Goal: Task Accomplishment & Management: Use online tool/utility

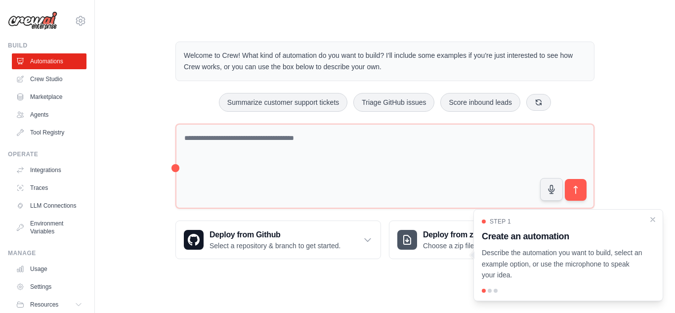
click at [167, 104] on div "Welcome to Crew! What kind of automation do you want to build? I'll include som…" at bounding box center [385, 150] width 443 height 249
click at [54, 81] on link "Crew Studio" at bounding box center [50, 79] width 75 height 16
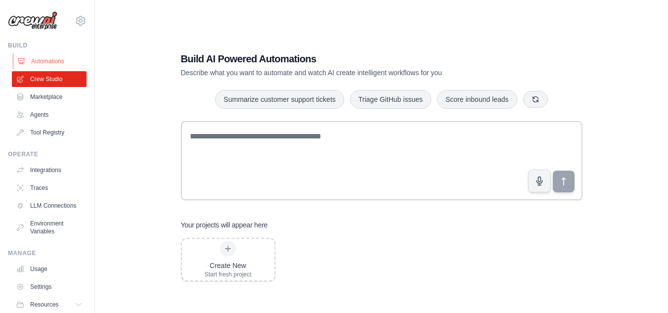
click at [47, 62] on link "Automations" at bounding box center [50, 61] width 75 height 16
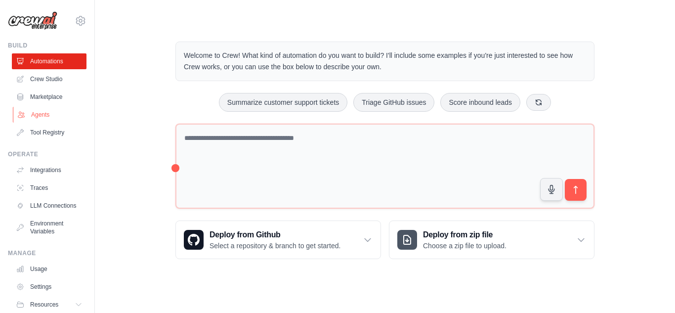
click at [43, 115] on link "Agents" at bounding box center [50, 115] width 75 height 16
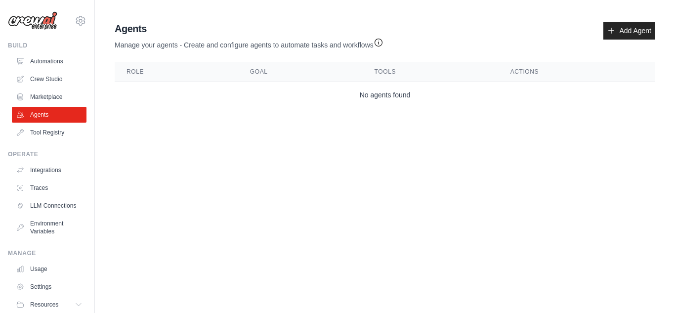
click at [504, 10] on main "Agent Usage Guide To use an agent in your CrewAI project, you can initialize it…" at bounding box center [385, 66] width 580 height 133
click at [633, 30] on link "Add Agent" at bounding box center [630, 31] width 52 height 18
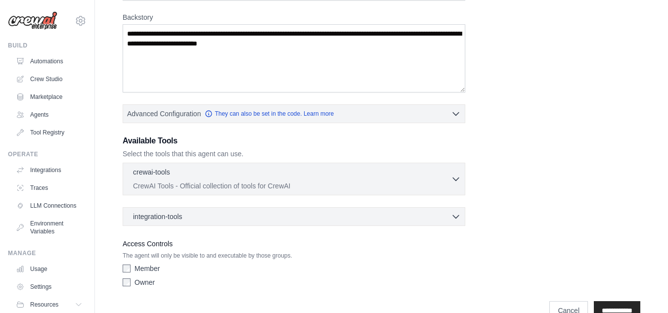
scroll to position [157, 0]
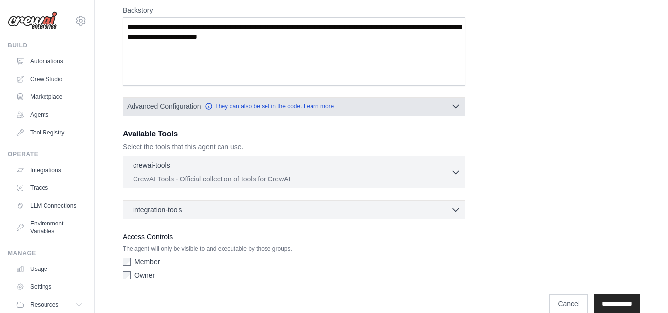
click at [455, 107] on icon "button" at bounding box center [456, 106] width 6 height 3
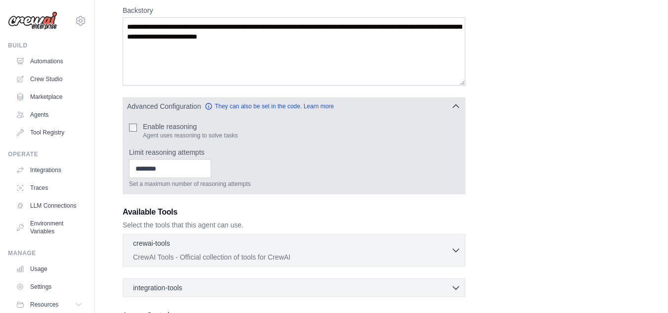
click at [455, 107] on icon "button" at bounding box center [456, 106] width 10 height 10
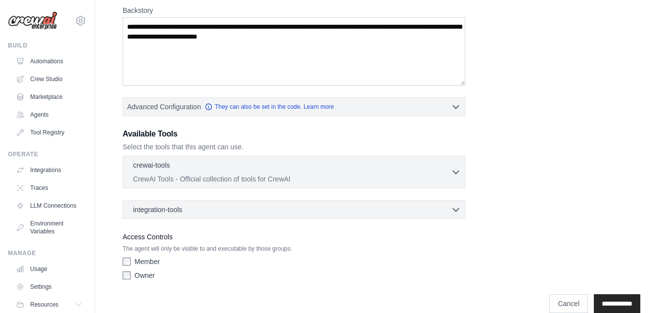
click at [463, 173] on div "crewai-tools 0 selected CrewAI Tools - Official collection of tools for CrewAI …" at bounding box center [294, 172] width 343 height 33
click at [458, 173] on icon "button" at bounding box center [456, 172] width 10 height 10
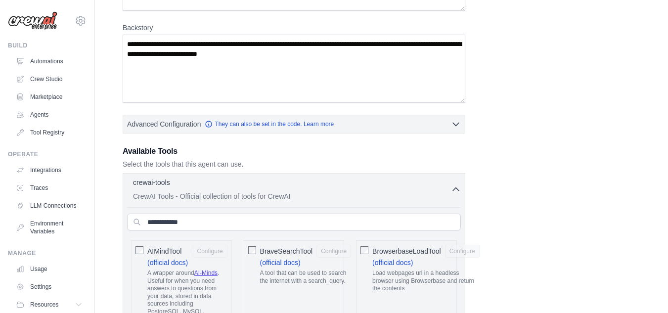
scroll to position [0, 0]
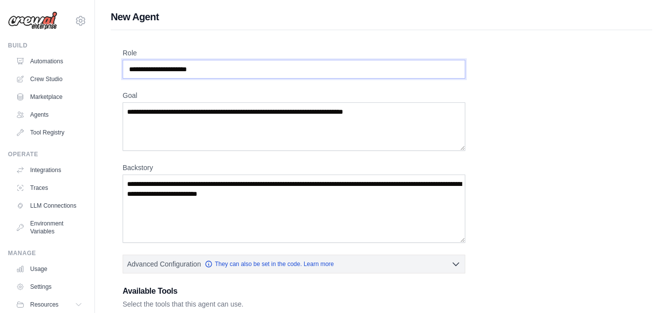
click at [249, 65] on input "Role" at bounding box center [294, 69] width 343 height 19
type input "*******"
click at [208, 118] on textarea "Goal" at bounding box center [294, 126] width 343 height 48
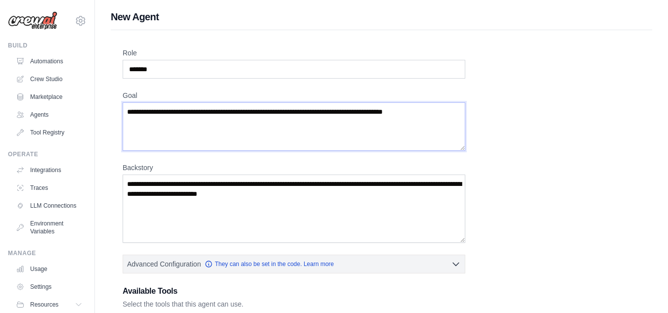
click at [284, 109] on textarea "**********" at bounding box center [294, 126] width 343 height 48
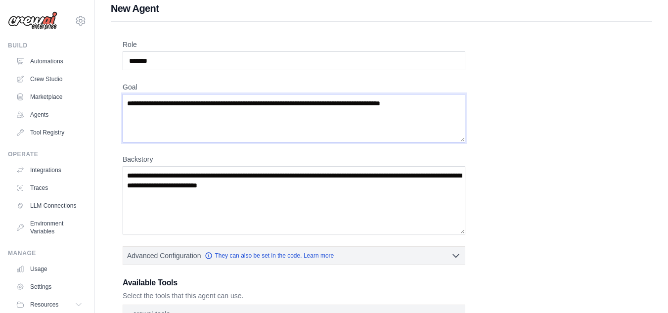
scroll to position [9, 0]
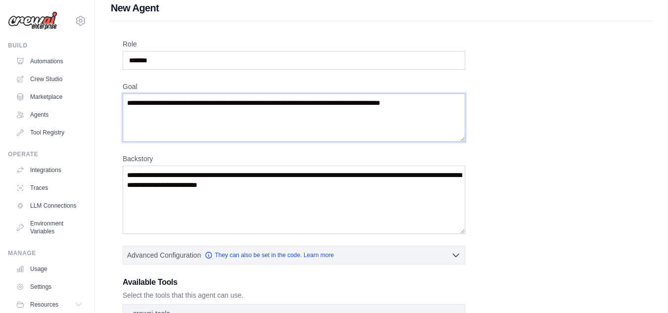
type textarea "**********"
click at [312, 191] on textarea "Backstory" at bounding box center [294, 200] width 343 height 68
click at [286, 174] on textarea "Backstory" at bounding box center [294, 200] width 343 height 68
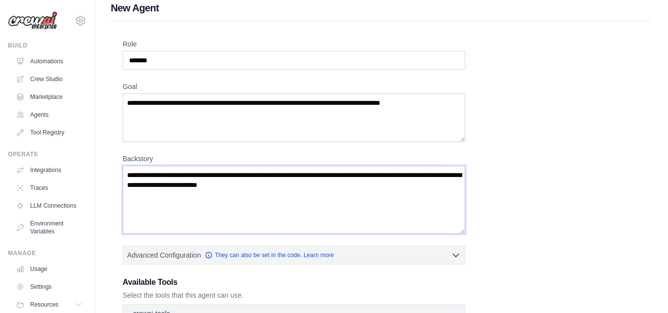
click at [281, 189] on textarea "Backstory" at bounding box center [294, 200] width 343 height 68
click at [303, 186] on textarea "Backstory" at bounding box center [294, 200] width 343 height 68
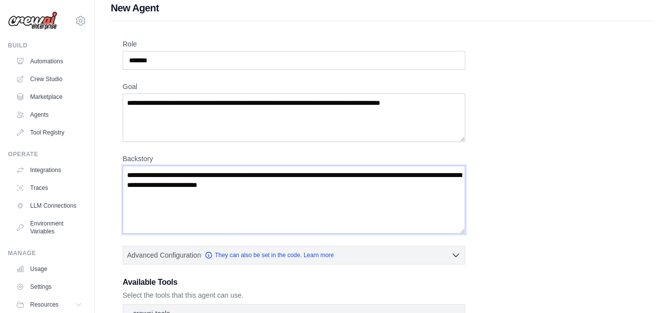
click at [303, 186] on textarea "Backstory" at bounding box center [294, 200] width 343 height 68
drag, startPoint x: 367, startPoint y: 188, endPoint x: 178, endPoint y: 180, distance: 189.0
click at [178, 180] on textarea "Backstory" at bounding box center [294, 200] width 343 height 68
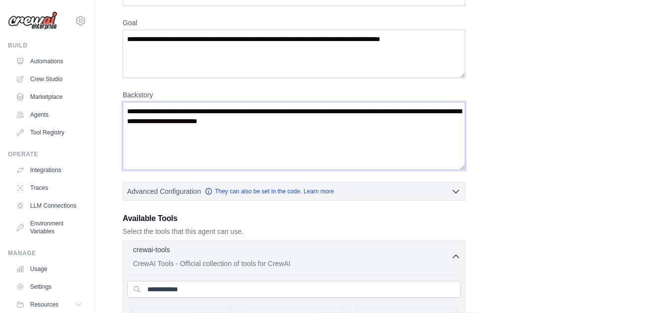
scroll to position [59, 0]
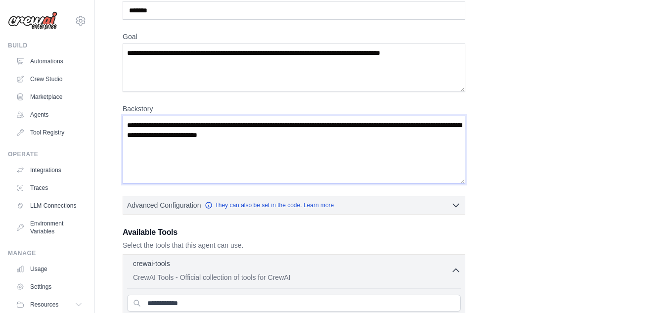
drag, startPoint x: 191, startPoint y: 136, endPoint x: 359, endPoint y: 142, distance: 168.1
click at [359, 142] on textarea "Backstory" at bounding box center [294, 150] width 343 height 68
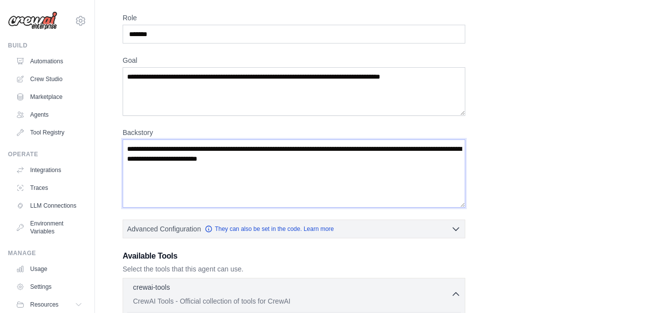
scroll to position [35, 0]
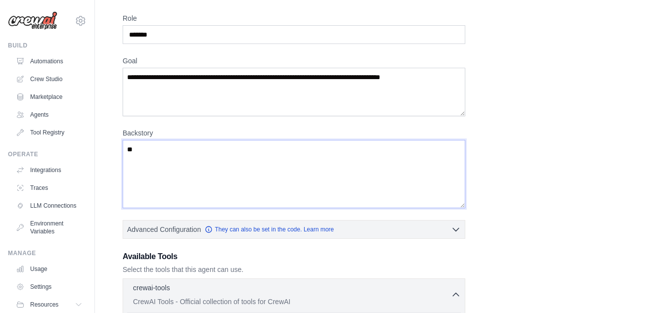
type textarea "*"
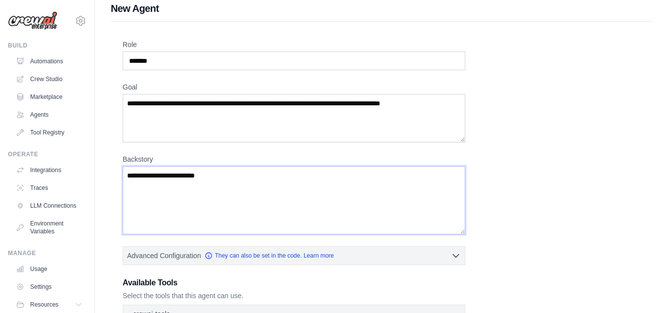
scroll to position [8, 0]
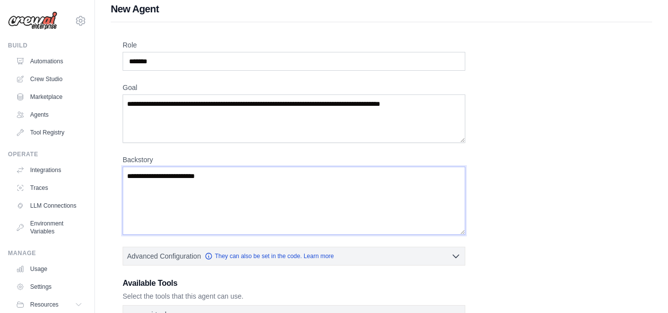
type textarea "**********"
click at [442, 107] on textarea "**********" at bounding box center [294, 118] width 343 height 48
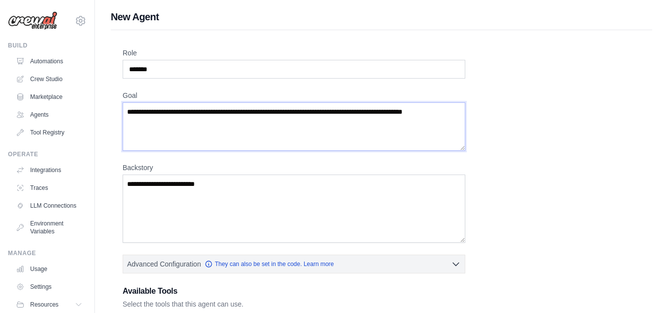
type textarea "**********"
click at [249, 181] on textarea "**********" at bounding box center [294, 208] width 343 height 68
click at [176, 186] on textarea "**********" at bounding box center [294, 208] width 343 height 68
click at [247, 186] on textarea "**********" at bounding box center [294, 208] width 343 height 68
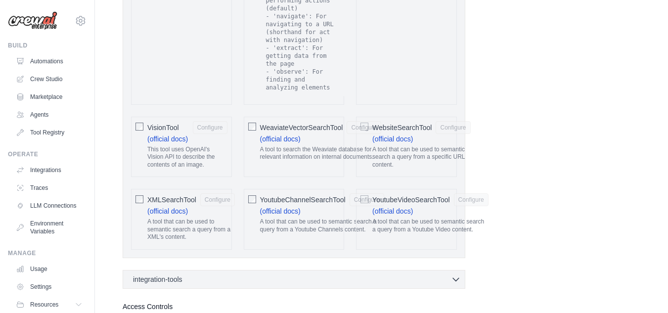
scroll to position [2140, 0]
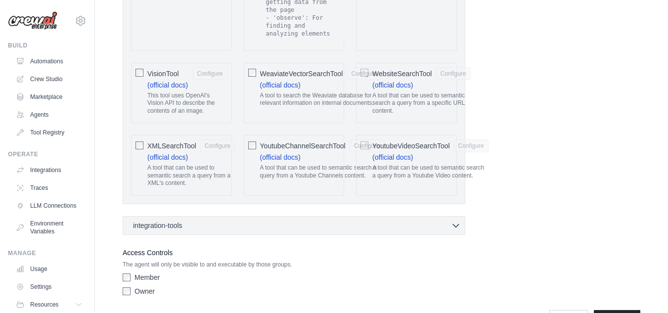
type textarea "**********"
click at [131, 286] on div "Owner" at bounding box center [294, 291] width 343 height 10
click at [615, 310] on input "**********" at bounding box center [617, 319] width 46 height 19
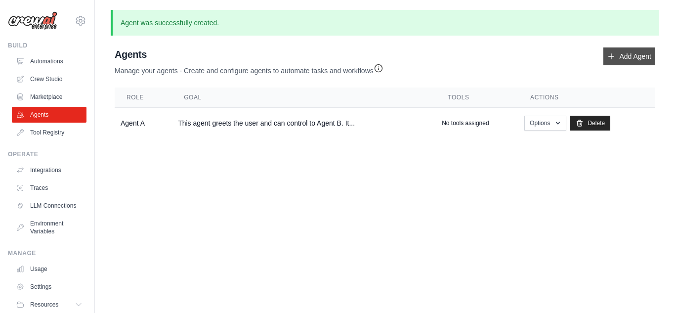
click at [630, 51] on link "Add Agent" at bounding box center [630, 56] width 52 height 18
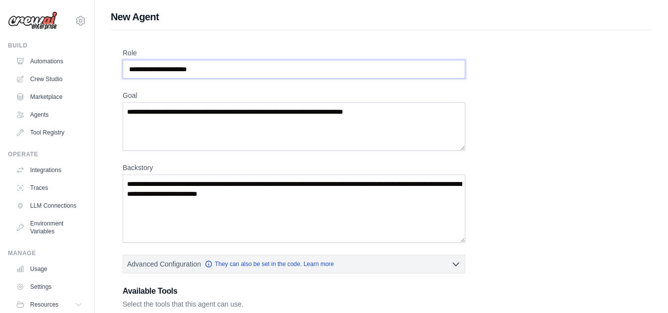
click at [257, 69] on input "Role" at bounding box center [294, 69] width 343 height 19
type input "*******"
click at [185, 115] on textarea "Goal" at bounding box center [294, 126] width 343 height 48
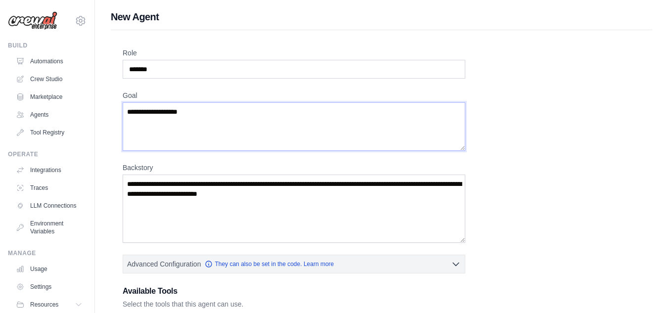
type textarea "**********"
click at [221, 194] on textarea "Backstory" at bounding box center [294, 208] width 343 height 68
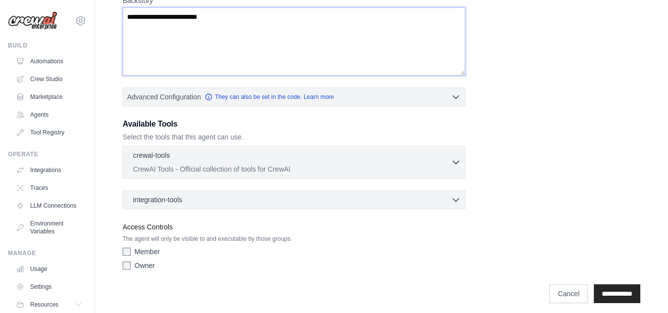
scroll to position [173, 0]
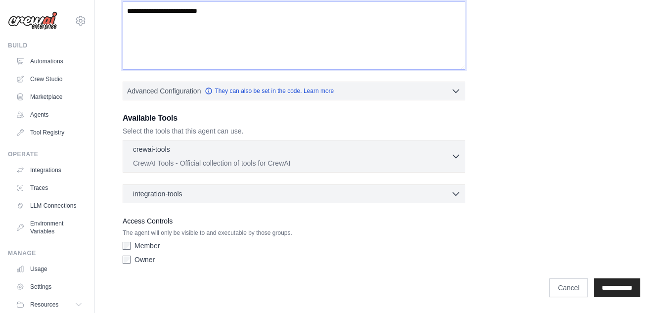
type textarea "**********"
click at [612, 287] on input "**********" at bounding box center [617, 287] width 46 height 19
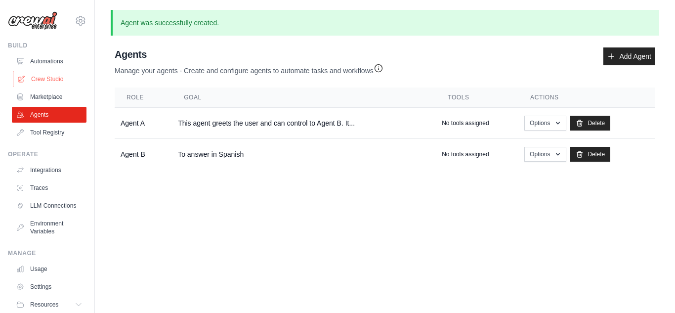
click at [41, 78] on link "Crew Studio" at bounding box center [50, 79] width 75 height 16
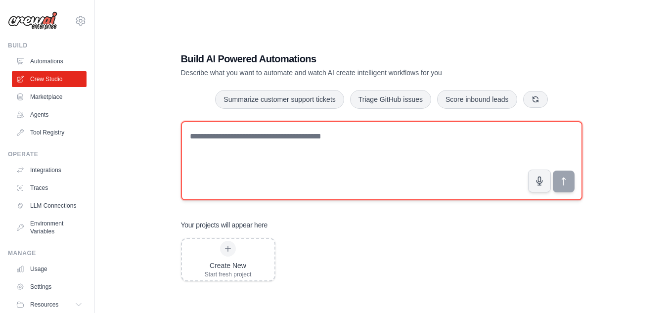
click at [262, 191] on textarea at bounding box center [381, 160] width 401 height 79
type textarea "*"
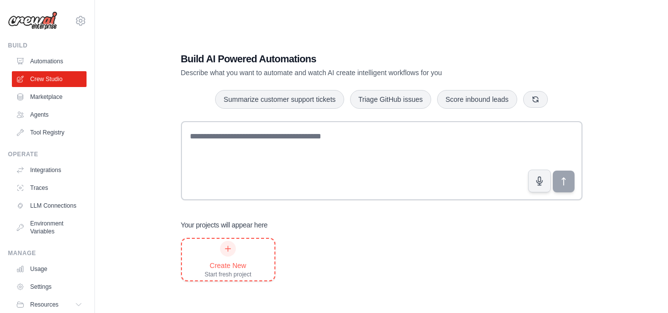
click at [234, 254] on div at bounding box center [228, 249] width 16 height 16
click at [408, 262] on div "Create New Start fresh project" at bounding box center [381, 259] width 401 height 43
click at [43, 115] on link "Agents" at bounding box center [50, 115] width 75 height 16
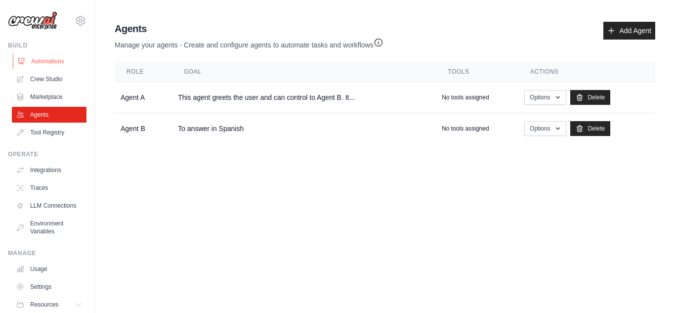
click at [46, 63] on link "Automations" at bounding box center [50, 61] width 75 height 16
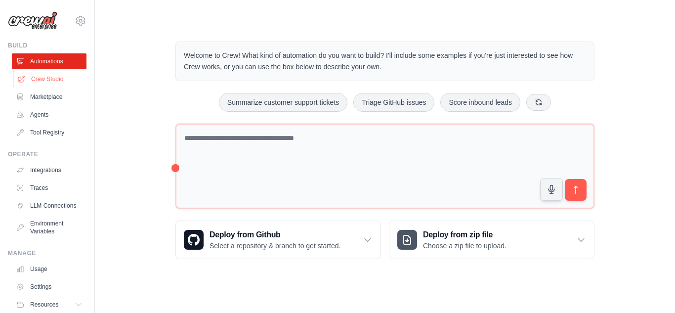
click at [45, 81] on link "Crew Studio" at bounding box center [50, 79] width 75 height 16
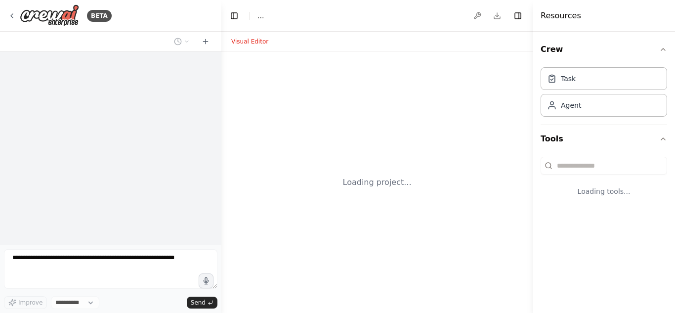
select select "****"
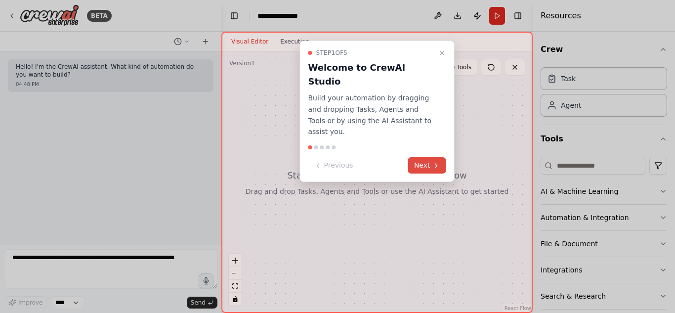
click at [425, 157] on button "Next" at bounding box center [427, 165] width 38 height 16
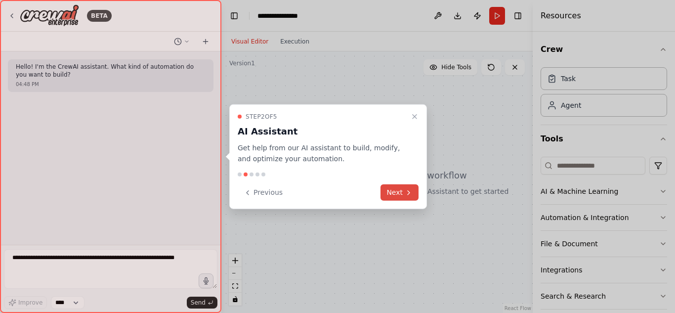
click at [406, 190] on icon at bounding box center [409, 192] width 8 height 8
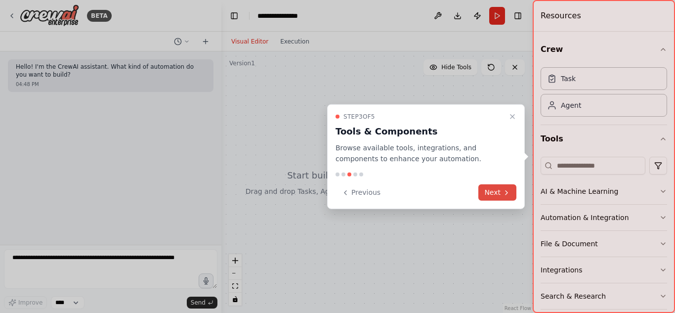
click at [502, 187] on button "Next" at bounding box center [497, 192] width 38 height 16
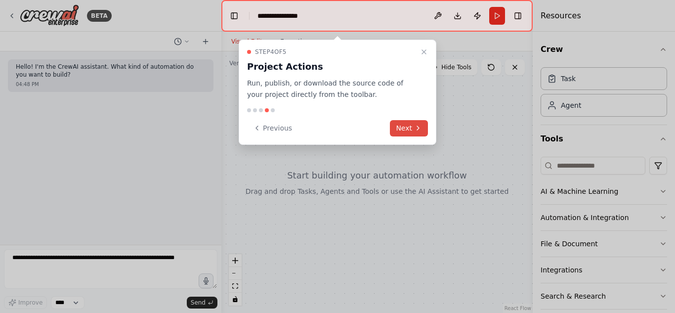
click at [418, 128] on icon at bounding box center [418, 128] width 8 height 8
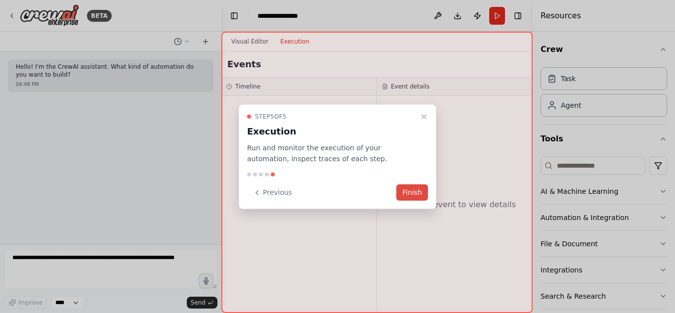
click at [419, 192] on button "Finish" at bounding box center [412, 192] width 32 height 16
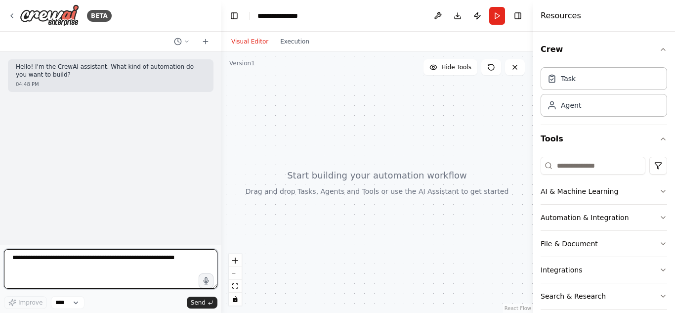
click at [178, 257] on textarea at bounding box center [111, 269] width 214 height 40
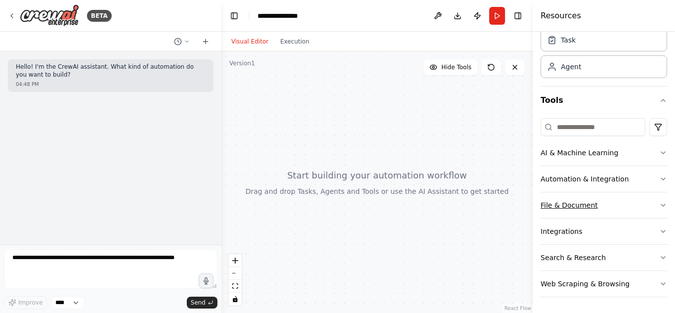
click at [659, 204] on icon "button" at bounding box center [663, 205] width 8 height 8
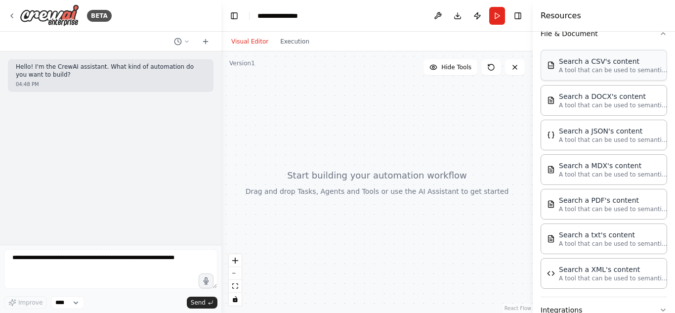
scroll to position [211, 0]
click at [614, 205] on p "A tool that can be used to semantic search a query from a PDF's content." at bounding box center [613, 209] width 109 height 8
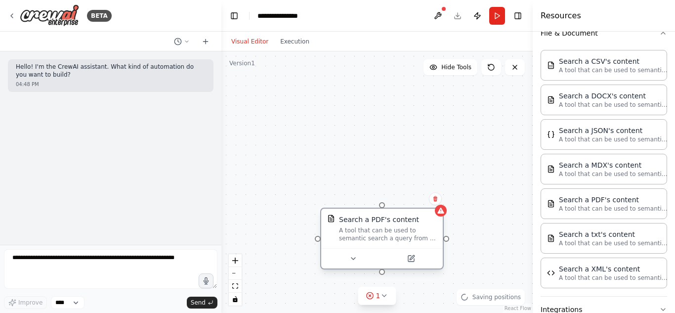
drag, startPoint x: 481, startPoint y: 246, endPoint x: 397, endPoint y: 234, distance: 84.9
click at [397, 234] on div "A tool that can be used to semantic search a query from a PDF's content." at bounding box center [388, 234] width 98 height 16
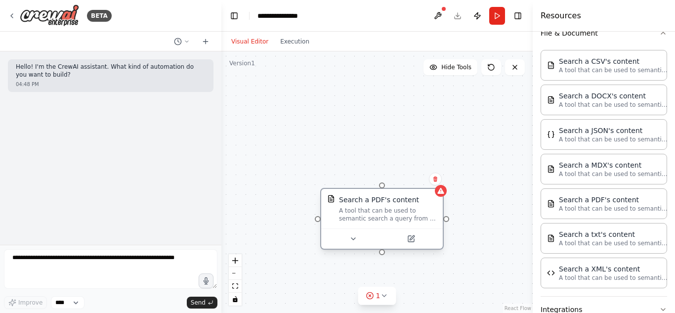
drag, startPoint x: 397, startPoint y: 234, endPoint x: 392, endPoint y: 212, distance: 22.4
click at [392, 212] on div "A tool that can be used to semantic search a query from a PDF's content." at bounding box center [388, 215] width 98 height 16
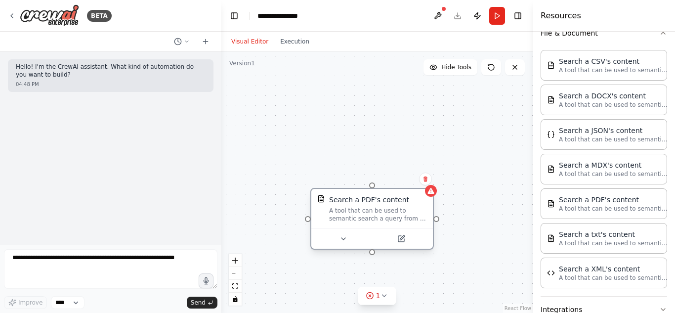
drag, startPoint x: 383, startPoint y: 208, endPoint x: 374, endPoint y: 208, distance: 9.4
click at [374, 208] on div "A tool that can be used to semantic search a query from a PDF's content." at bounding box center [378, 215] width 98 height 16
click at [77, 90] on div "Hello! I'm the CrewAI assistant. What kind of automation do you want to build? …" at bounding box center [111, 75] width 206 height 33
click at [346, 239] on icon at bounding box center [344, 239] width 8 height 8
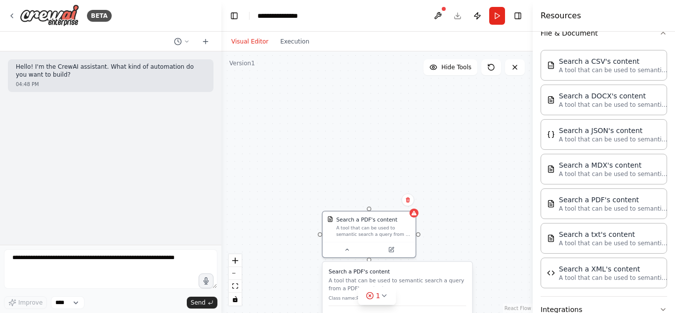
click at [355, 282] on p "A tool that can be used to semantic search a query from a PDF's content." at bounding box center [397, 284] width 137 height 15
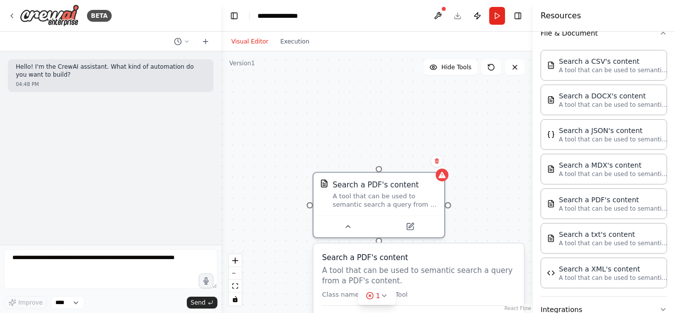
click at [498, 182] on div "Search a PDF's content A tool that can be used to semantic search a query from …" at bounding box center [376, 181] width 311 height 261
click at [384, 295] on icon at bounding box center [384, 296] width 8 height 8
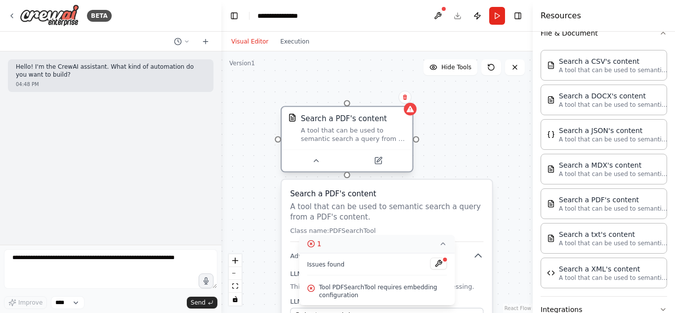
drag, startPoint x: 375, startPoint y: 189, endPoint x: 345, endPoint y: 117, distance: 77.6
click at [345, 117] on div "Search a PDF's content A tool that can be used to semantic search a query from …" at bounding box center [353, 128] width 105 height 30
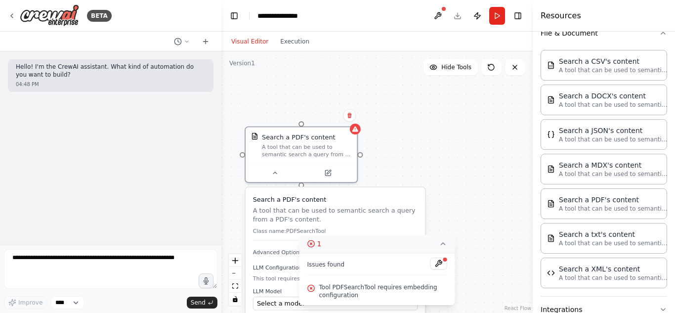
drag, startPoint x: 411, startPoint y: 209, endPoint x: 357, endPoint y: 199, distance: 54.2
click at [357, 199] on div "Search a PDF's content A tool that can be used to semantic search a query from …" at bounding box center [335, 218] width 165 height 46
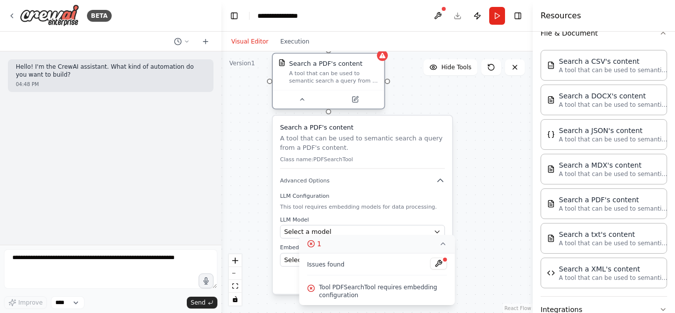
drag, startPoint x: 314, startPoint y: 145, endPoint x: 345, endPoint y: 67, distance: 84.5
click at [345, 67] on div "Search a PDF's content A tool that can be used to semantic search a query from …" at bounding box center [333, 71] width 89 height 25
click at [443, 244] on icon at bounding box center [443, 244] width 8 height 8
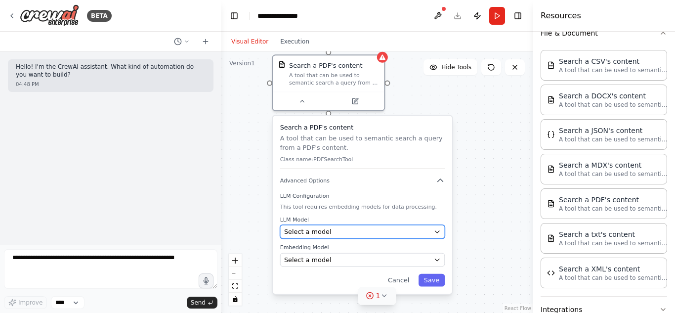
click at [360, 233] on div "Select a model" at bounding box center [357, 231] width 146 height 9
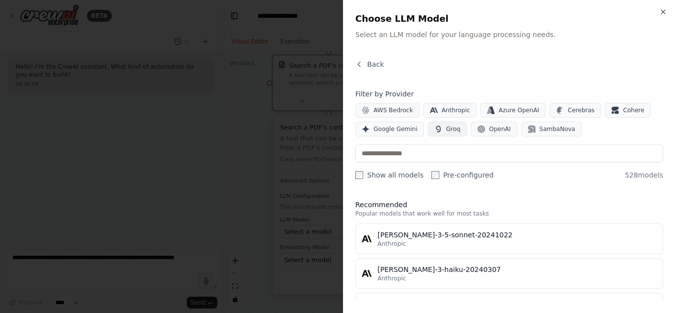
click at [446, 129] on span "Groq" at bounding box center [453, 129] width 14 height 8
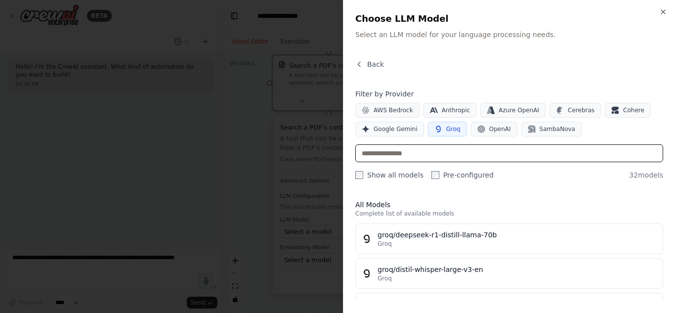
click at [466, 151] on input "text" at bounding box center [509, 153] width 308 height 18
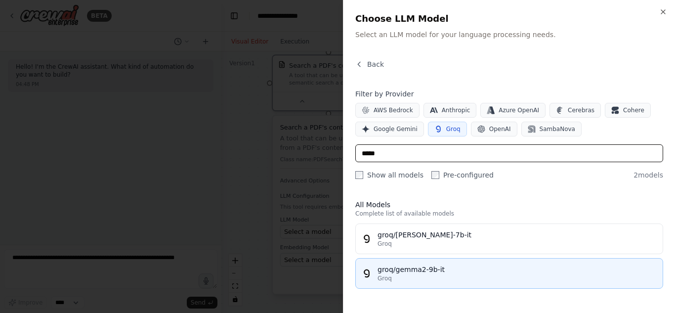
type input "*****"
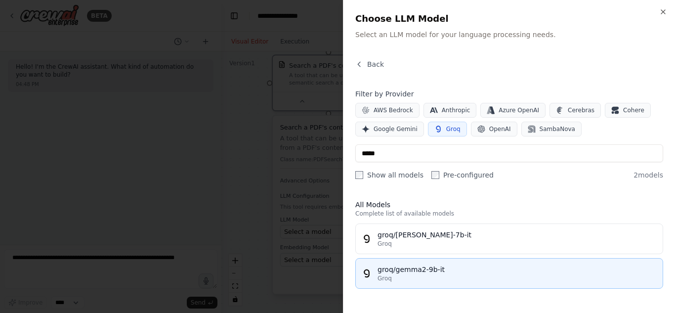
click at [434, 265] on div "groq/gemma2-9b-it" at bounding box center [517, 269] width 279 height 10
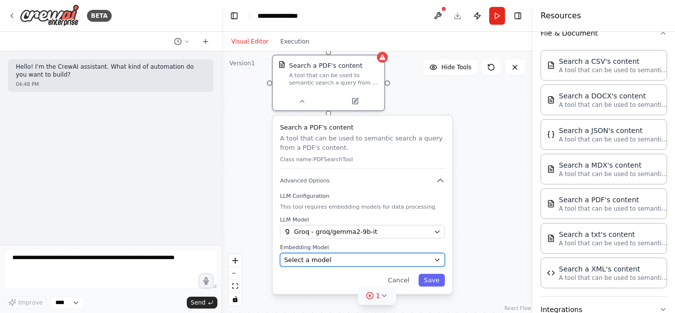
click at [350, 259] on div "Select a model" at bounding box center [357, 259] width 146 height 9
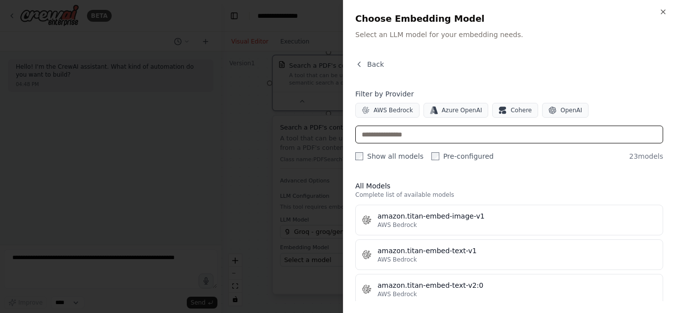
click at [488, 134] on input "text" at bounding box center [509, 135] width 308 height 18
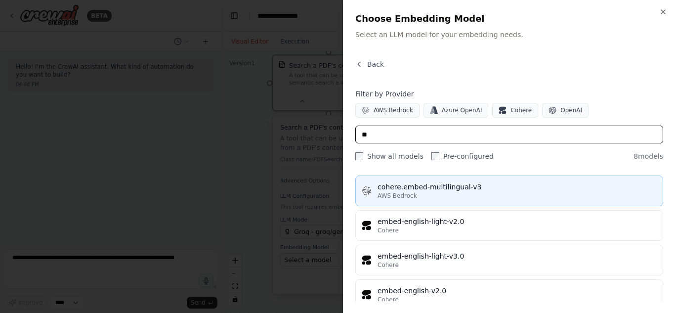
scroll to position [64, 0]
type input "**"
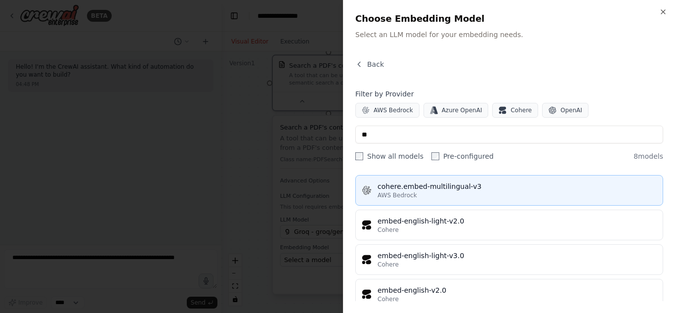
click at [434, 197] on div "AWS Bedrock" at bounding box center [517, 195] width 279 height 8
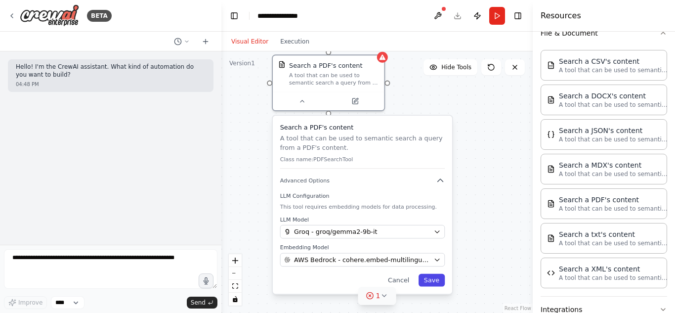
click at [429, 277] on button "Save" at bounding box center [432, 280] width 26 height 13
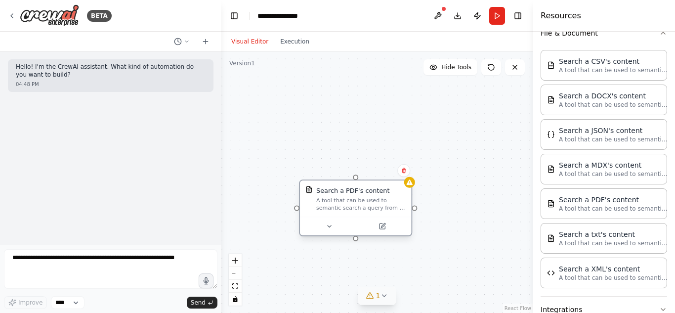
drag, startPoint x: 334, startPoint y: 78, endPoint x: 368, endPoint y: 212, distance: 138.2
click at [368, 212] on div "Search a PDF's content A tool that can be used to semantic search a query from …" at bounding box center [355, 198] width 111 height 36
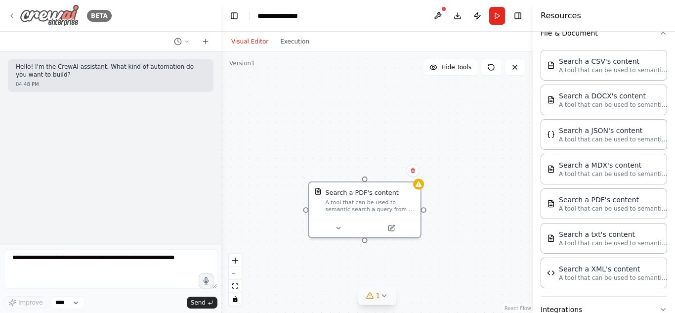
click at [16, 15] on div "BETA" at bounding box center [60, 15] width 104 height 22
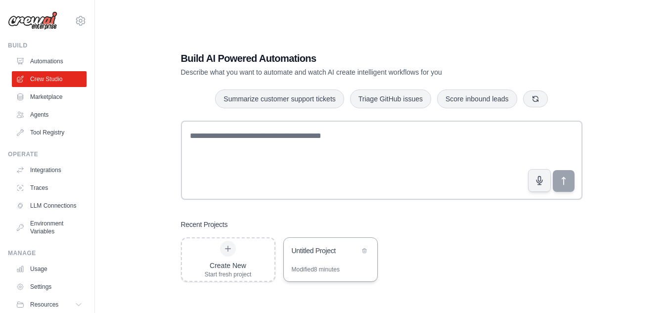
click at [317, 255] on div "Untitled Project" at bounding box center [326, 251] width 68 height 10
click at [315, 257] on div "Untitled Project" at bounding box center [326, 252] width 68 height 12
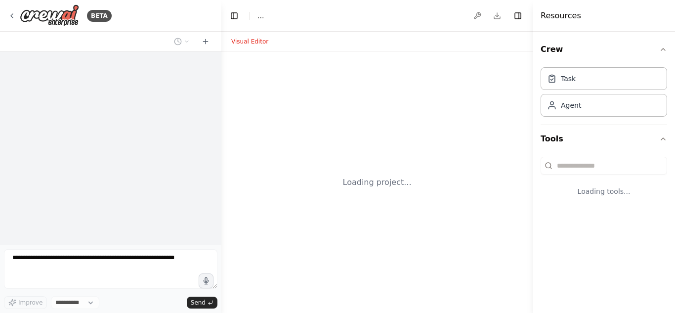
select select "****"
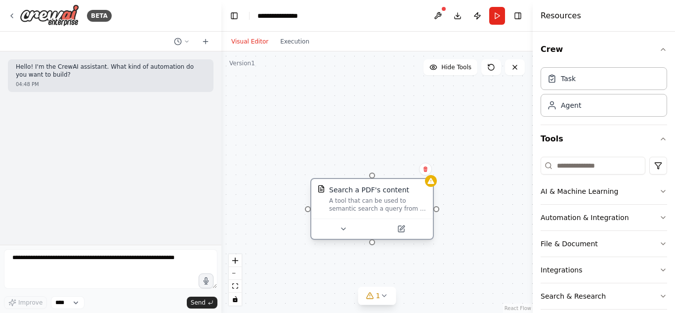
drag, startPoint x: 333, startPoint y: 200, endPoint x: 349, endPoint y: 195, distance: 17.0
click at [349, 195] on div "Search a PDF's content A tool that can be used to semantic search a query from …" at bounding box center [378, 199] width 98 height 28
click at [9, 16] on icon at bounding box center [12, 16] width 8 height 8
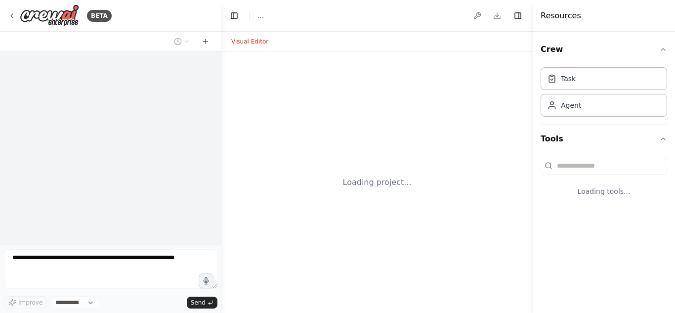
select select "****"
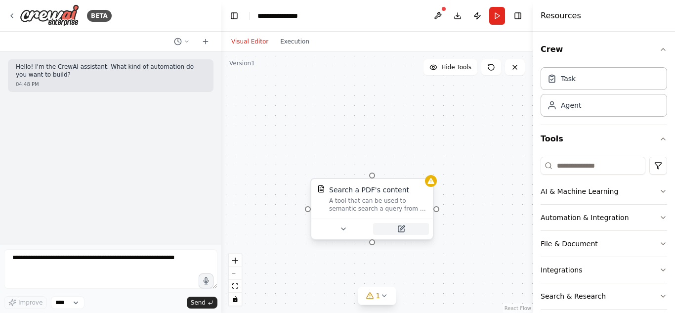
click at [398, 232] on icon at bounding box center [401, 229] width 6 height 6
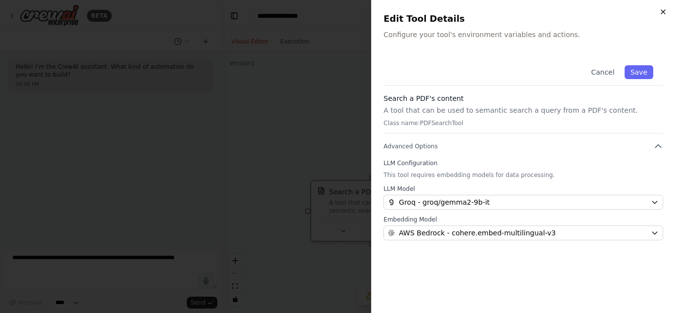
click at [663, 13] on icon "button" at bounding box center [663, 12] width 8 height 8
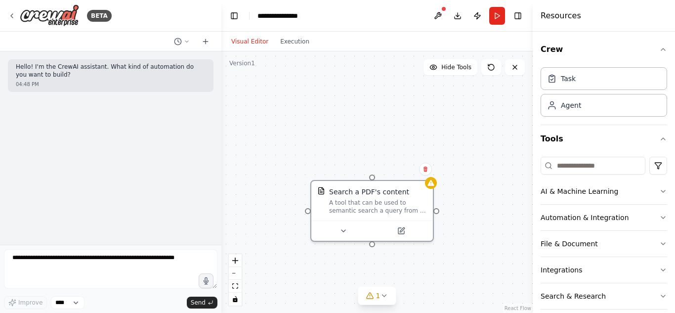
click at [344, 126] on div "Search a PDF's content A tool that can be used to semantic search a query from …" at bounding box center [376, 181] width 311 height 261
click at [345, 229] on icon at bounding box center [344, 229] width 4 height 2
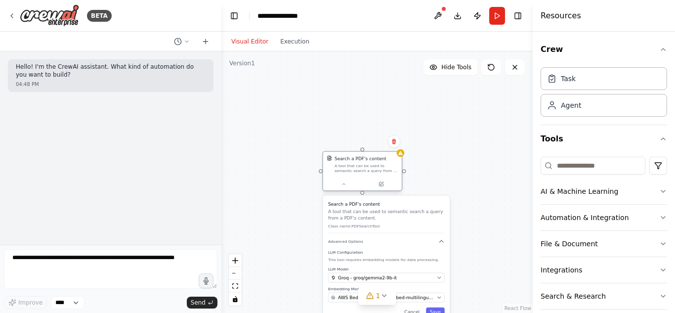
drag, startPoint x: 348, startPoint y: 208, endPoint x: 345, endPoint y: 142, distance: 65.4
click at [345, 156] on div "Search a PDF's content A tool that can be used to semantic search a query from …" at bounding box center [366, 165] width 63 height 18
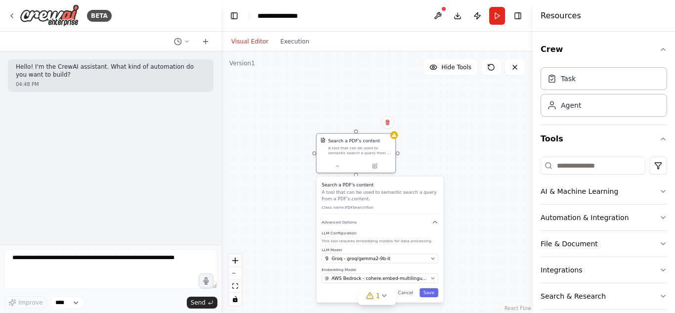
click at [438, 223] on div "Search a PDF's content A tool that can be used to semantic search a query from …" at bounding box center [380, 239] width 127 height 126
click at [435, 224] on icon "button" at bounding box center [435, 222] width 6 height 6
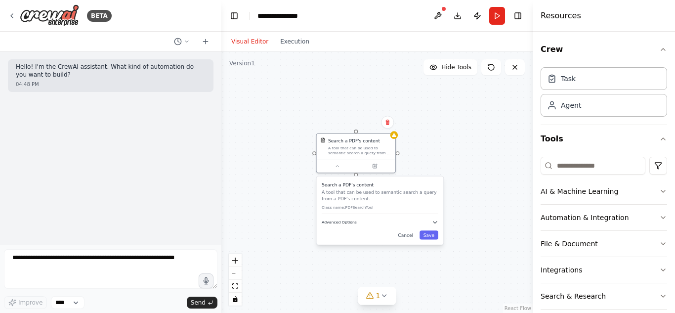
click at [435, 224] on icon "button" at bounding box center [435, 222] width 6 height 6
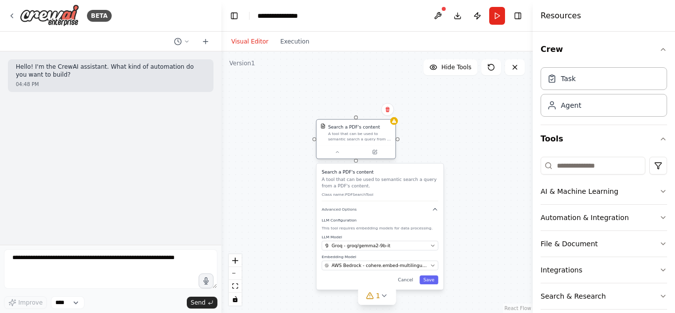
drag, startPoint x: 359, startPoint y: 147, endPoint x: 357, endPoint y: 137, distance: 10.6
click at [357, 137] on div "A tool that can be used to semantic search a query from a PDF's content." at bounding box center [359, 136] width 63 height 10
click at [451, 110] on div "Search a PDF's content A tool that can be used to semantic search a query from …" at bounding box center [376, 181] width 311 height 261
click at [425, 282] on button "Save" at bounding box center [429, 279] width 19 height 9
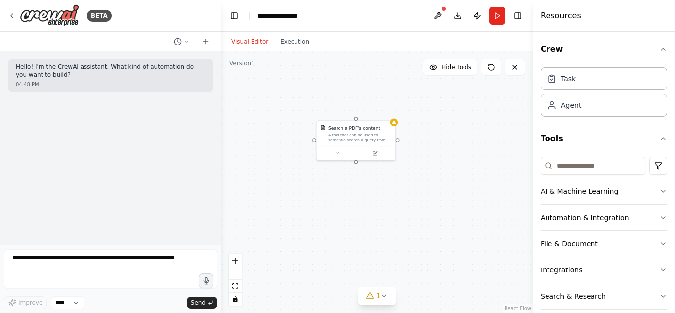
click at [576, 239] on button "File & Document" at bounding box center [604, 244] width 127 height 26
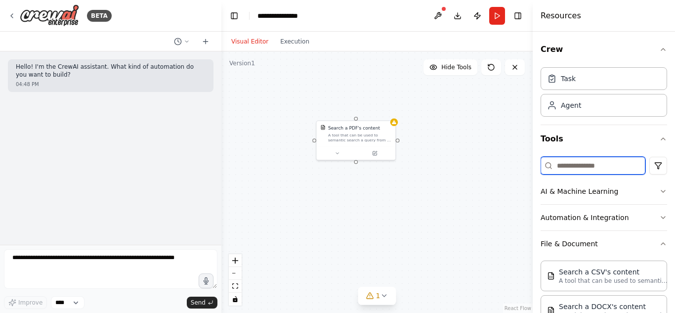
click at [582, 159] on input at bounding box center [593, 166] width 105 height 18
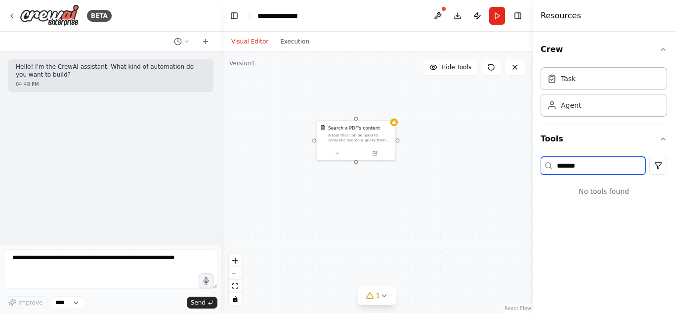
type input "********"
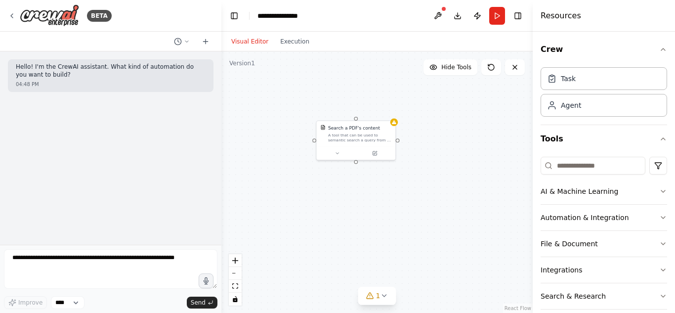
click at [499, 200] on div "Search a PDF's content A tool that can be used to semantic search a query from …" at bounding box center [376, 181] width 311 height 261
click at [614, 104] on div "Agent" at bounding box center [604, 104] width 127 height 23
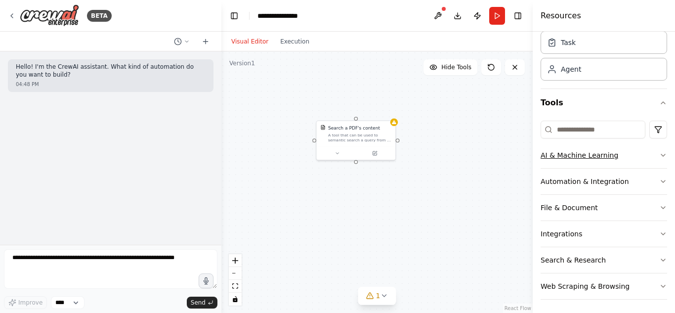
scroll to position [39, 0]
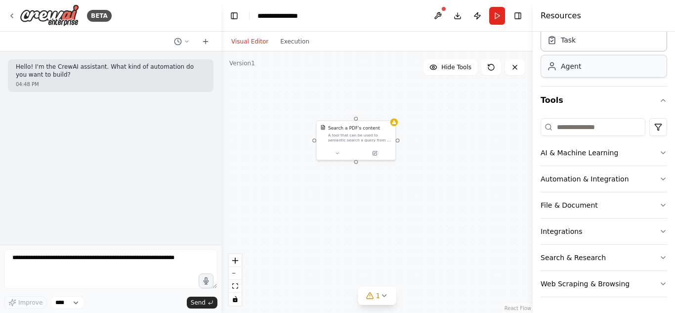
click at [584, 70] on div "Agent" at bounding box center [604, 66] width 127 height 23
click at [594, 148] on button "AI & Machine Learning" at bounding box center [604, 153] width 127 height 26
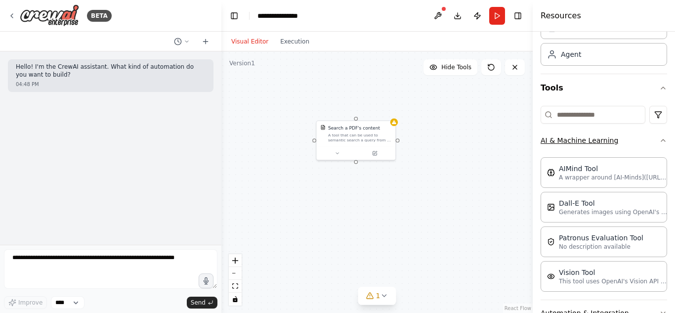
scroll to position [51, 0]
click at [593, 140] on button "AI & Machine Learning" at bounding box center [604, 140] width 127 height 26
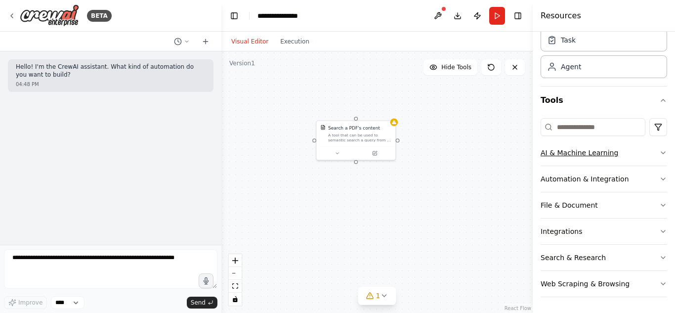
scroll to position [39, 0]
click at [599, 200] on button "File & Document" at bounding box center [604, 205] width 127 height 26
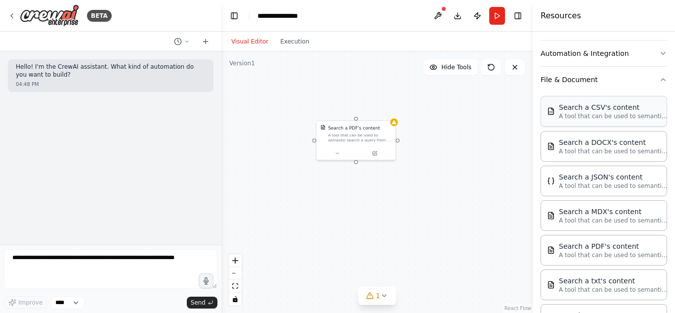
scroll to position [289, 0]
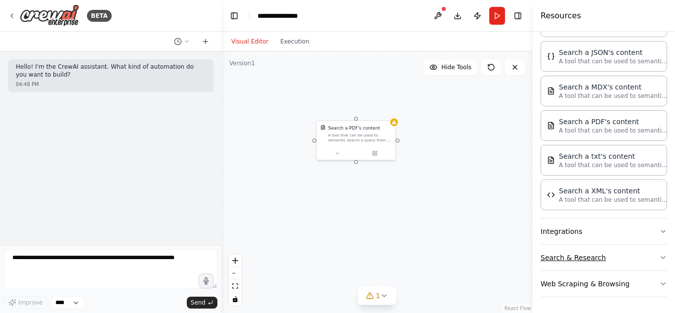
click at [576, 253] on button "Search & Research" at bounding box center [604, 258] width 127 height 26
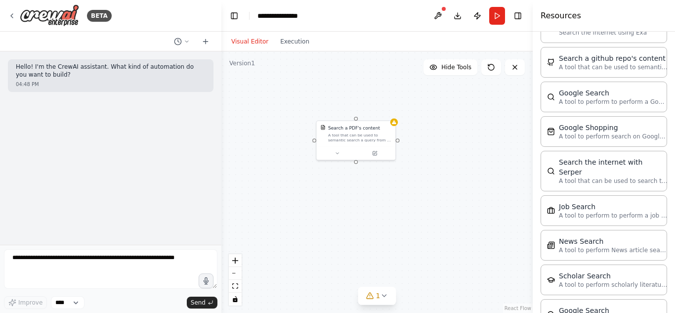
scroll to position [620, 0]
click at [494, 19] on button "Run" at bounding box center [497, 16] width 16 height 18
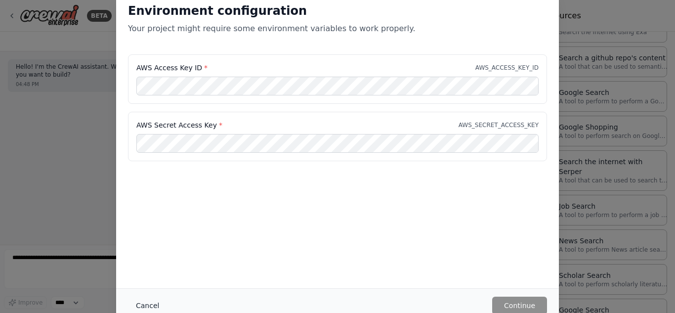
click at [146, 303] on button "Cancel" at bounding box center [147, 306] width 39 height 18
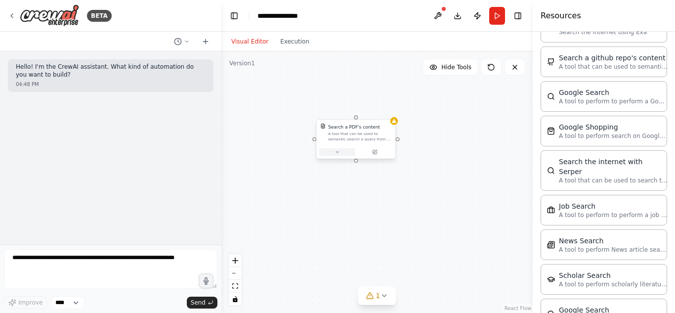
click at [343, 152] on button at bounding box center [337, 152] width 36 height 8
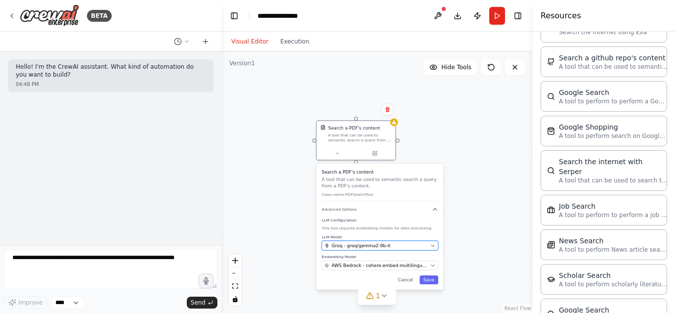
click at [381, 245] on span "Groq - groq/gemma2-9b-it" at bounding box center [361, 245] width 59 height 6
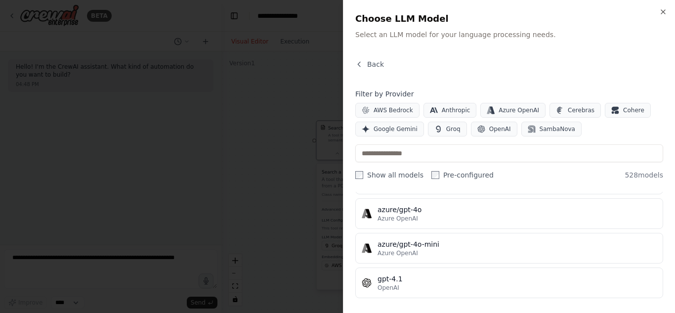
scroll to position [0, 0]
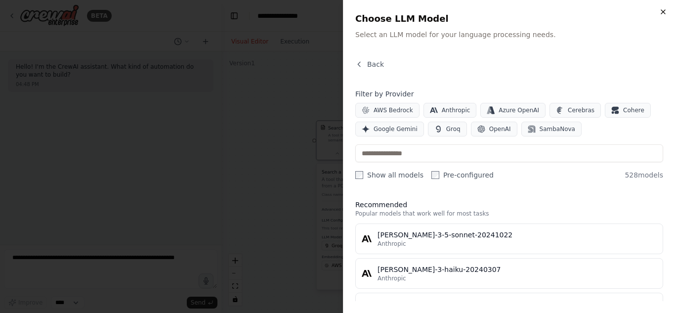
click at [665, 12] on icon "button" at bounding box center [663, 12] width 8 height 8
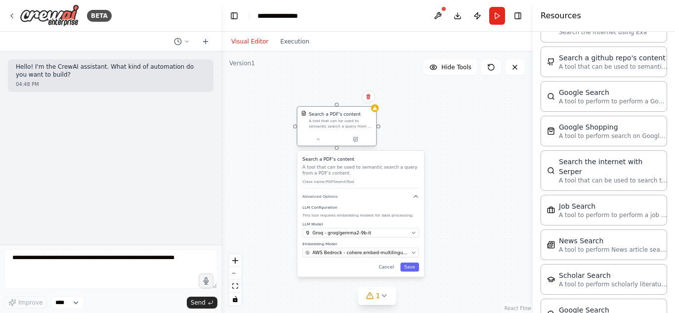
drag, startPoint x: 340, startPoint y: 137, endPoint x: 322, endPoint y: 119, distance: 25.2
click at [322, 119] on div "A tool that can be used to semantic search a query from a PDF's content." at bounding box center [340, 123] width 63 height 10
click at [346, 251] on span "AWS Bedrock - cohere.embed-multilingual-v3" at bounding box center [360, 252] width 96 height 6
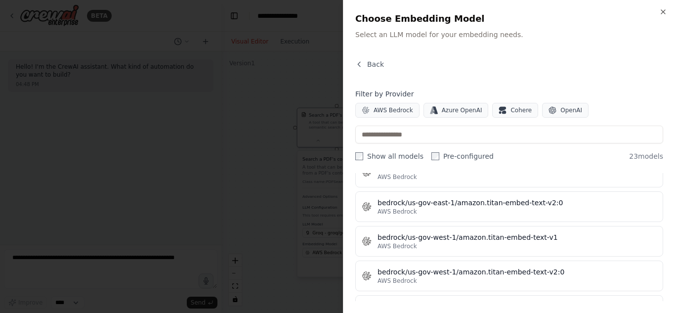
scroll to position [82, 0]
click at [511, 111] on span "Cohere" at bounding box center [521, 110] width 21 height 8
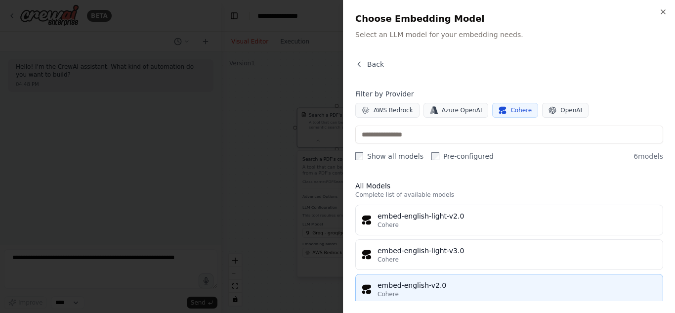
scroll to position [115, 0]
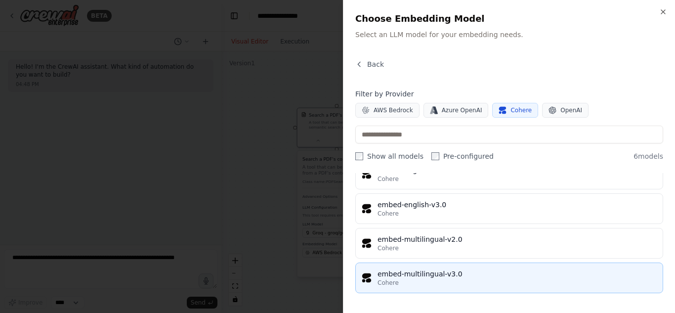
click at [423, 279] on div "Cohere" at bounding box center [517, 283] width 279 height 8
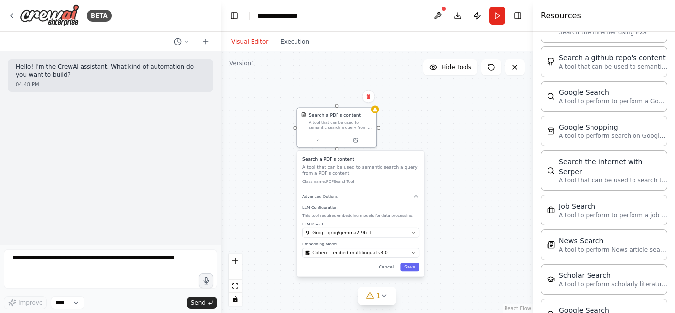
click at [417, 132] on div "Search a PDF's content A tool that can be used to semantic search a query from …" at bounding box center [376, 181] width 311 height 261
click at [497, 19] on button "Run" at bounding box center [497, 16] width 16 height 18
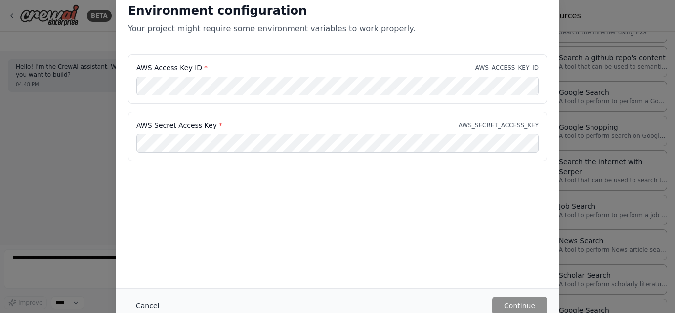
click at [139, 300] on button "Cancel" at bounding box center [147, 306] width 39 height 18
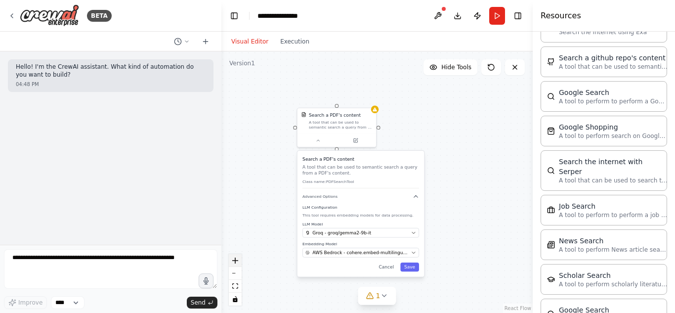
click at [238, 265] on button "zoom in" at bounding box center [235, 260] width 13 height 13
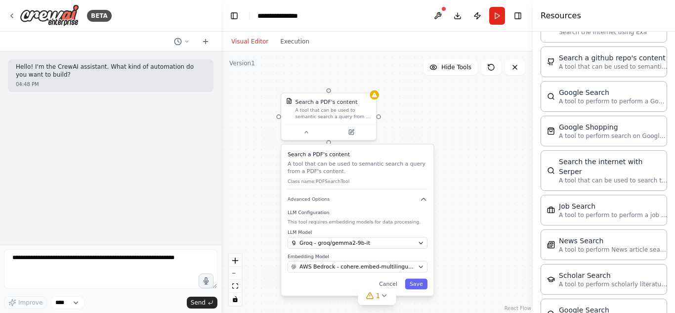
click at [328, 144] on div "Search a PDF's content A tool that can be used to semantic search a query from …" at bounding box center [357, 219] width 152 height 151
click at [415, 284] on button "Save" at bounding box center [416, 284] width 22 height 11
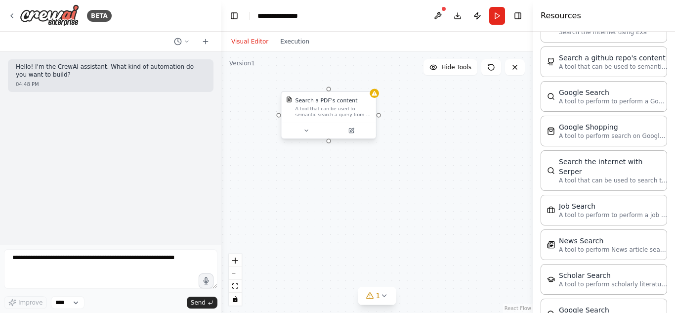
click at [353, 136] on div at bounding box center [328, 131] width 94 height 16
click at [353, 128] on icon at bounding box center [351, 129] width 3 height 3
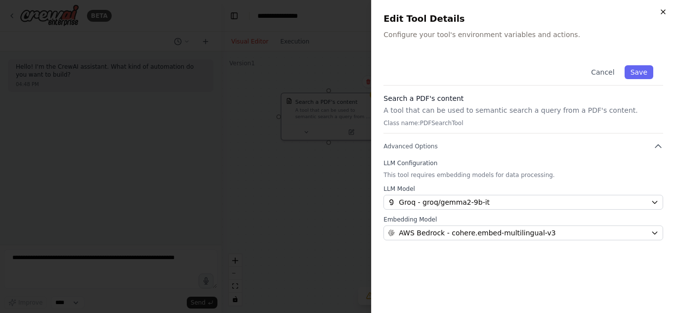
click at [666, 12] on icon "button" at bounding box center [663, 12] width 8 height 8
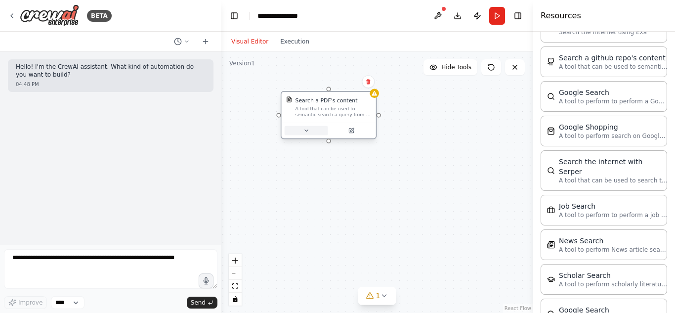
click at [313, 133] on button at bounding box center [306, 130] width 43 height 9
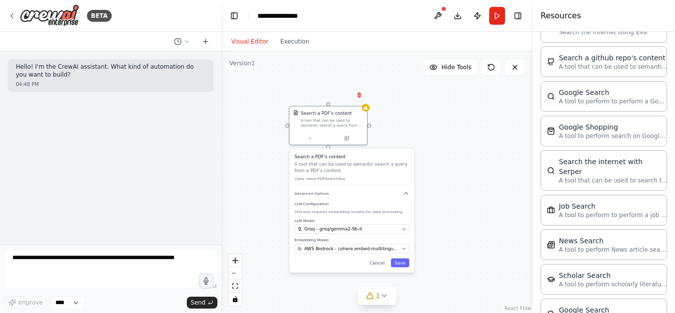
click at [261, 175] on div "Search a PDF's content A tool that can be used to semantic search a query from …" at bounding box center [376, 181] width 311 height 261
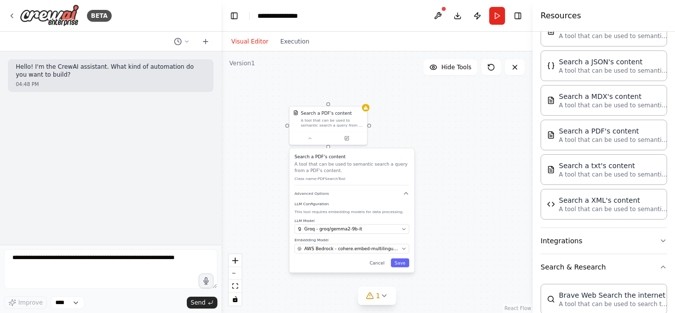
scroll to position [0, 0]
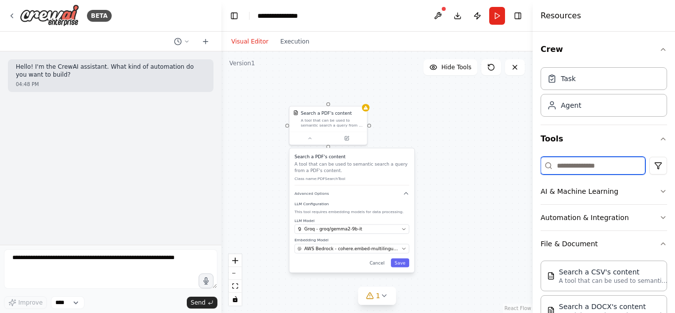
click at [585, 164] on input at bounding box center [593, 166] width 105 height 18
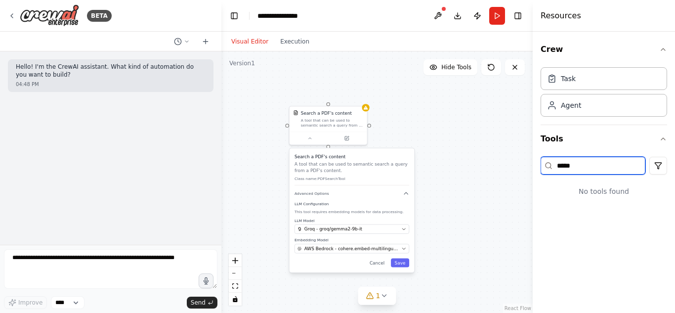
type input "******"
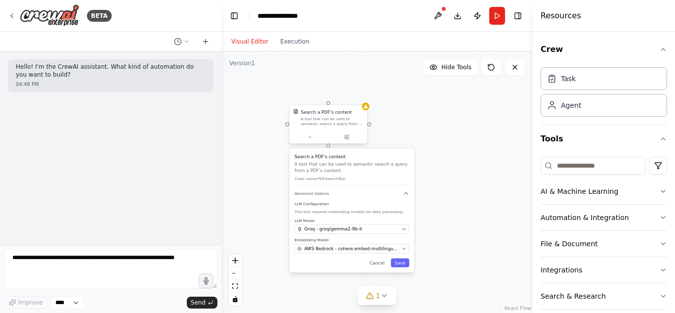
click at [309, 142] on div at bounding box center [329, 136] width 78 height 13
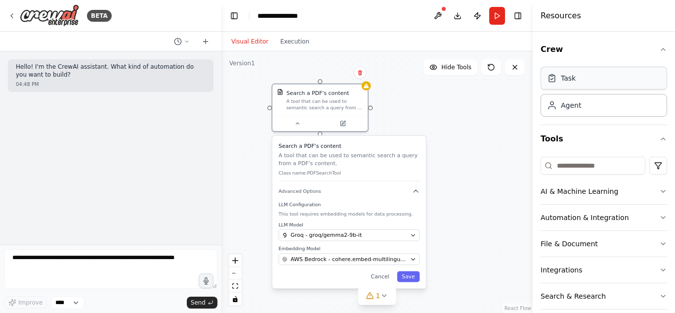
click at [578, 81] on div "Task" at bounding box center [604, 78] width 127 height 23
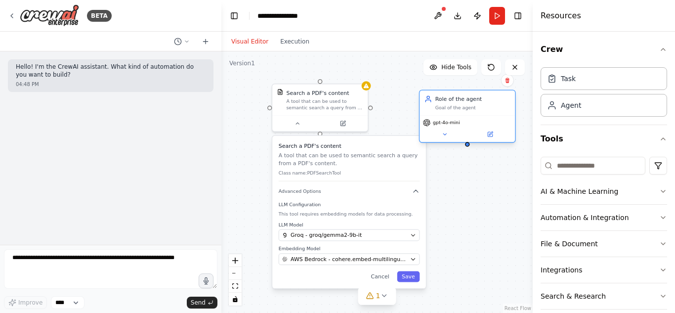
drag, startPoint x: 501, startPoint y: 136, endPoint x: 431, endPoint y: 103, distance: 77.6
click at [435, 103] on div "Role of the agent Goal of the agent" at bounding box center [472, 102] width 75 height 15
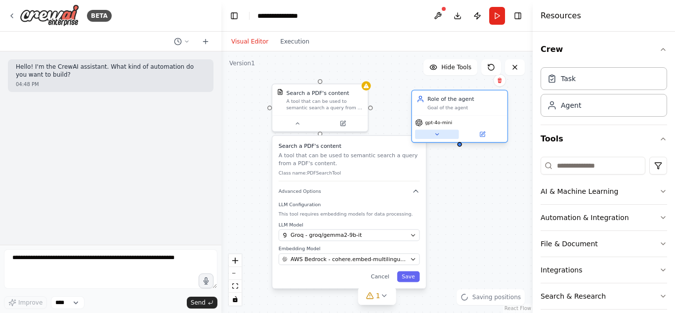
click at [434, 136] on icon at bounding box center [437, 134] width 6 height 6
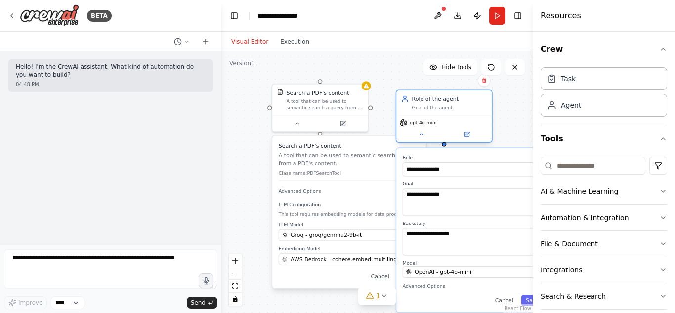
drag, startPoint x: 452, startPoint y: 109, endPoint x: 437, endPoint y: 110, distance: 14.9
click at [437, 110] on div "Goal of the agent" at bounding box center [449, 107] width 75 height 6
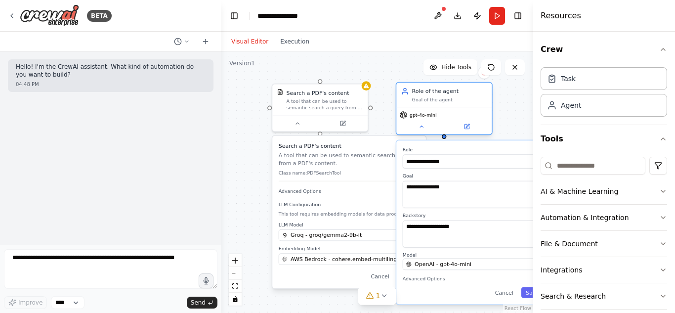
drag, startPoint x: 437, startPoint y: 110, endPoint x: 433, endPoint y: 106, distance: 6.0
click at [433, 106] on div "Role of the agent Goal of the agent" at bounding box center [443, 95] width 95 height 25
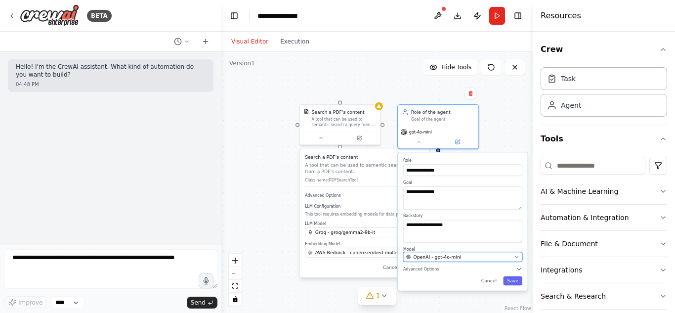
click at [449, 258] on span "OpenAI - gpt-4o-mini" at bounding box center [437, 257] width 48 height 6
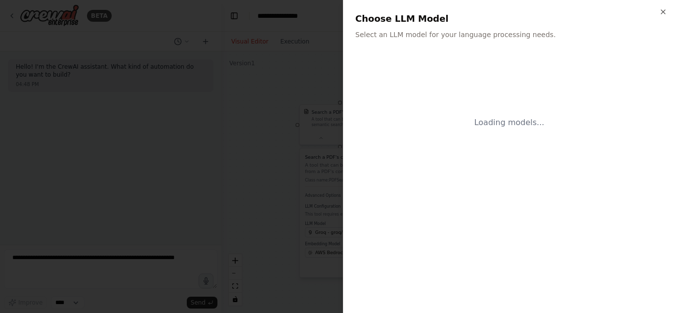
click at [449, 258] on body "**********" at bounding box center [337, 156] width 675 height 313
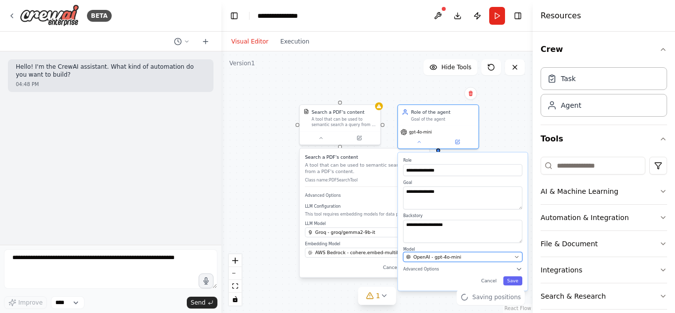
click at [449, 258] on span "OpenAI - gpt-4o-mini" at bounding box center [437, 257] width 48 height 6
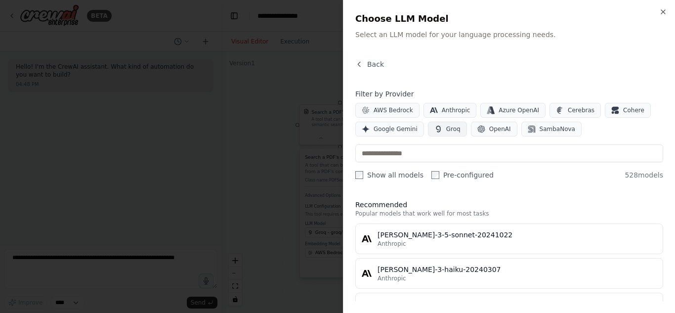
click at [440, 127] on button "Groq" at bounding box center [447, 129] width 39 height 15
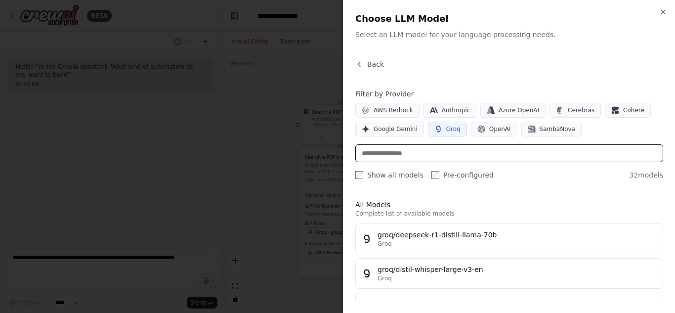
click at [438, 157] on input "text" at bounding box center [509, 153] width 308 height 18
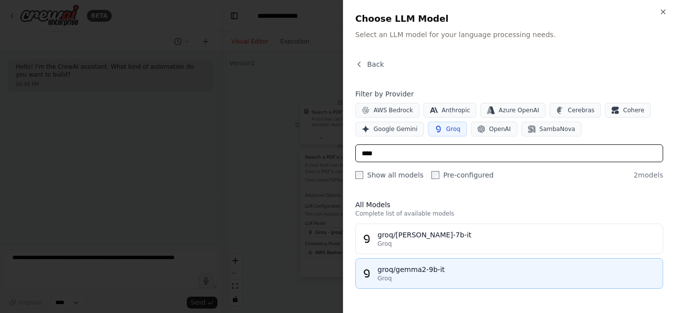
type input "****"
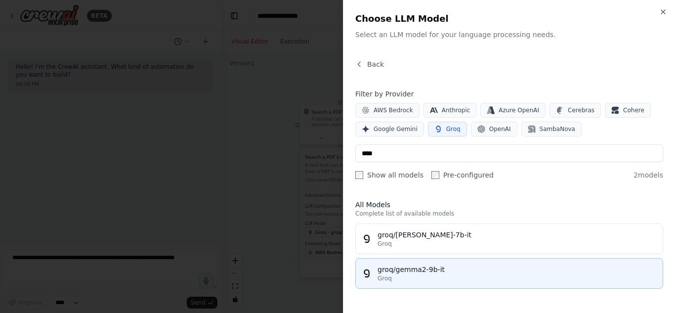
click at [407, 266] on div "groq/gemma2-9b-it" at bounding box center [517, 269] width 279 height 10
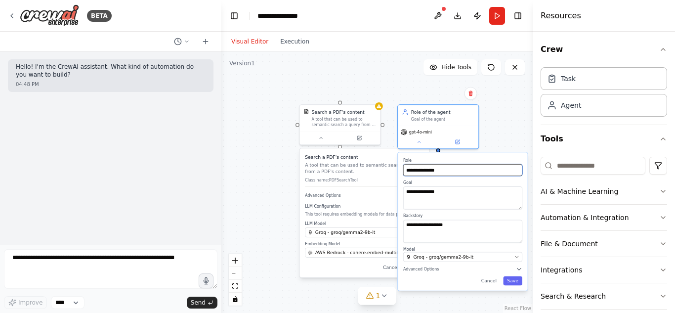
click at [460, 166] on input "**********" at bounding box center [462, 170] width 119 height 12
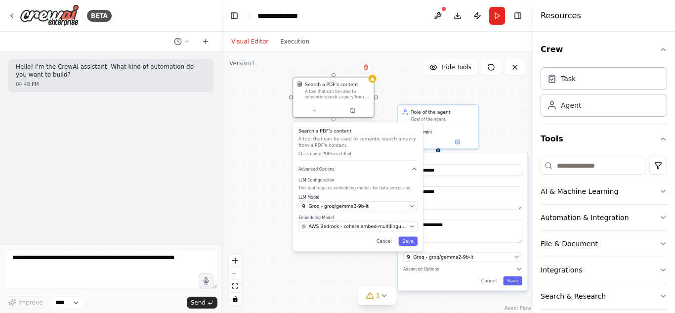
drag, startPoint x: 329, startPoint y: 121, endPoint x: 324, endPoint y: 92, distance: 28.7
click at [324, 92] on div "A tool that can be used to semantic search a query from a PDF's content." at bounding box center [337, 94] width 65 height 10
click at [316, 117] on div at bounding box center [333, 110] width 81 height 13
click at [315, 112] on icon at bounding box center [314, 110] width 5 height 5
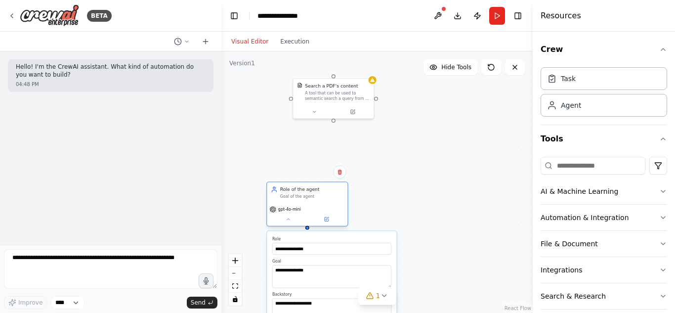
drag, startPoint x: 419, startPoint y: 126, endPoint x: 285, endPoint y: 206, distance: 155.4
click at [285, 206] on div "gpt-4o-mini" at bounding box center [307, 214] width 81 height 23
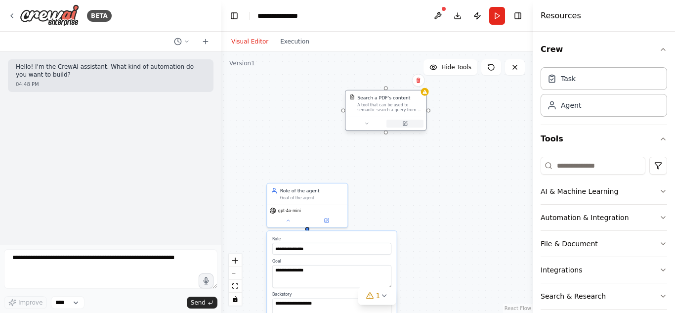
drag, startPoint x: 337, startPoint y: 105, endPoint x: 402, endPoint y: 123, distance: 67.5
click at [402, 123] on div at bounding box center [386, 123] width 81 height 13
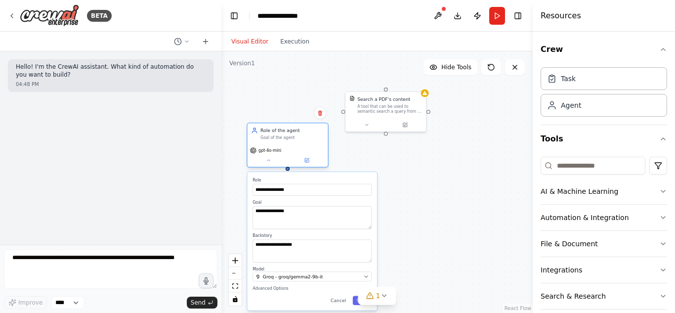
drag, startPoint x: 306, startPoint y: 198, endPoint x: 283, endPoint y: 138, distance: 64.2
click at [283, 138] on div "Goal of the agent" at bounding box center [291, 137] width 63 height 5
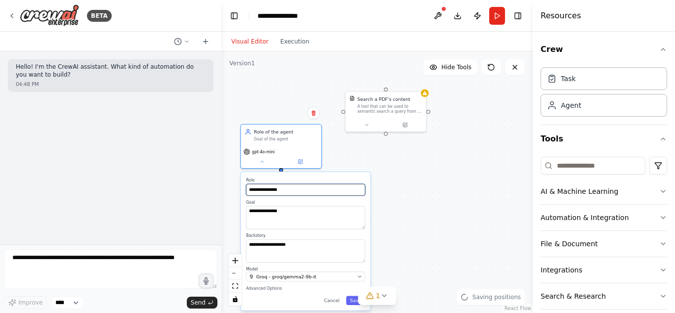
click at [289, 190] on input "**********" at bounding box center [305, 190] width 119 height 12
click at [280, 129] on div "Role of the agent" at bounding box center [285, 130] width 63 height 6
click at [300, 196] on div "**********" at bounding box center [306, 241] width 130 height 138
click at [299, 191] on input "**********" at bounding box center [305, 190] width 119 height 12
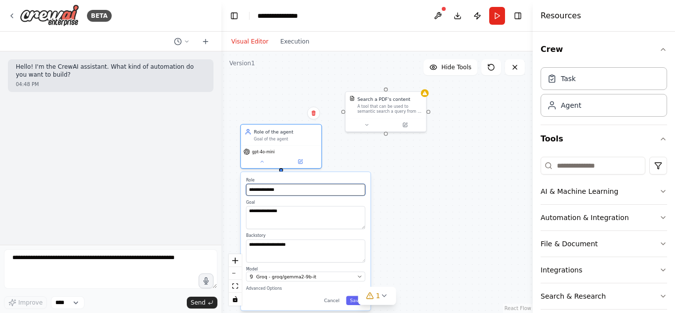
type input "**********"
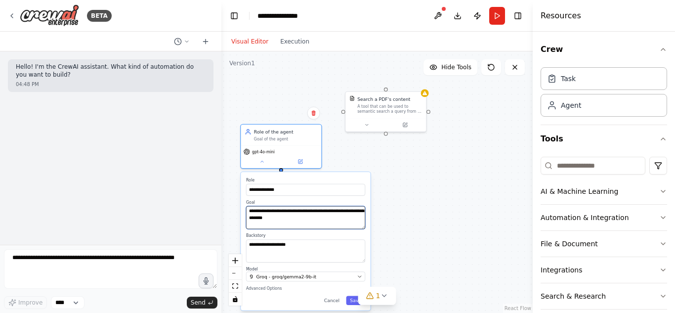
type textarea "**********"
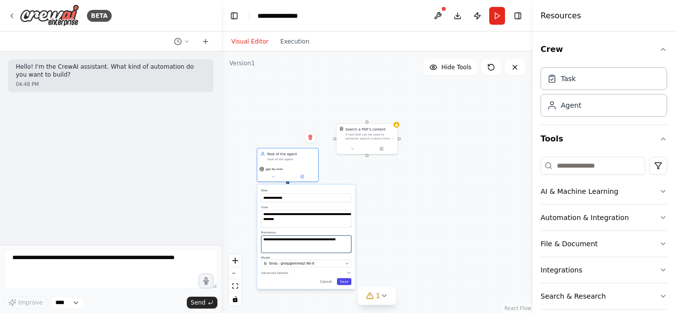
type textarea "**********"
click at [346, 283] on button "Save" at bounding box center [344, 281] width 14 height 7
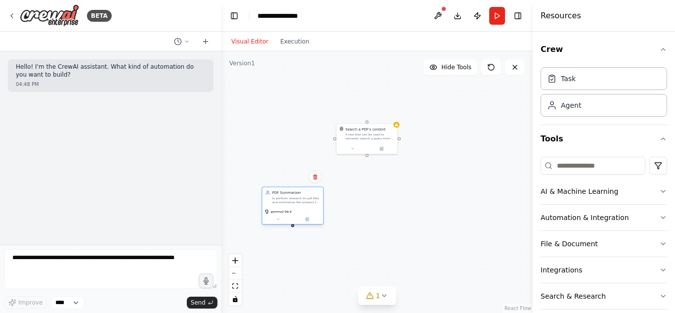
drag, startPoint x: 287, startPoint y: 173, endPoint x: 297, endPoint y: 219, distance: 46.6
click at [297, 214] on div "gemma2-9b-it" at bounding box center [292, 211] width 57 height 5
click at [293, 204] on div "to perform research on pdf files and summarize the answers for user questions." at bounding box center [301, 205] width 48 height 8
click at [307, 224] on button at bounding box center [312, 224] width 28 height 6
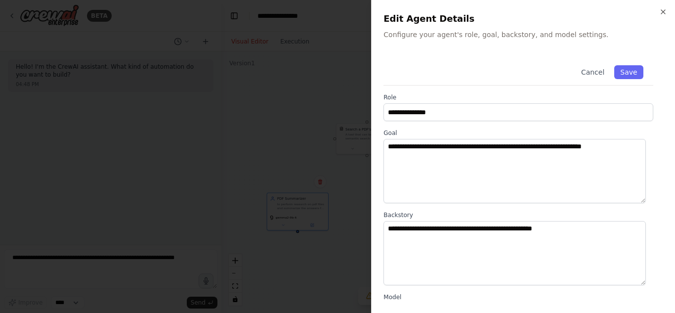
scroll to position [135, 0]
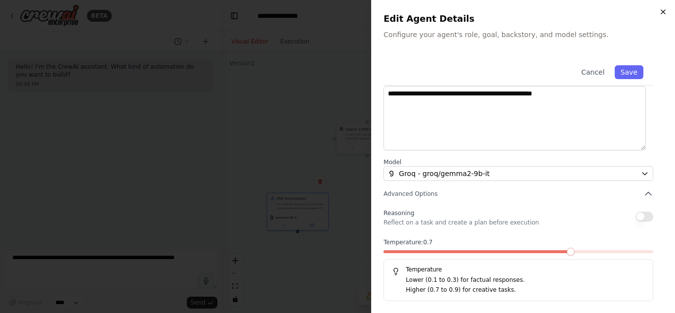
click at [666, 8] on icon "button" at bounding box center [663, 12] width 8 height 8
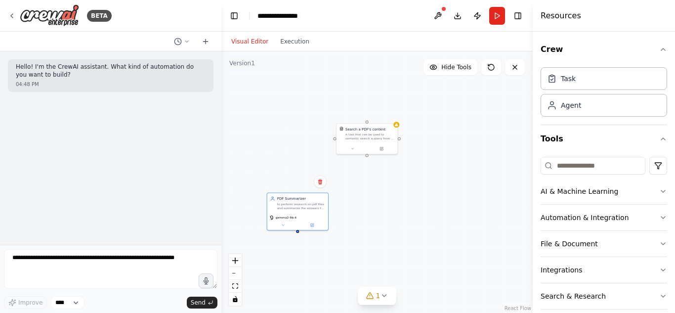
click at [300, 154] on div "Search a PDF's content A tool that can be used to semantic search a query from …" at bounding box center [376, 181] width 311 height 261
click at [362, 140] on div "Search a PDF's content A tool that can be used to semantic search a query from …" at bounding box center [367, 133] width 61 height 20
drag, startPoint x: 300, startPoint y: 215, endPoint x: 334, endPoint y: 227, distance: 36.0
click at [334, 227] on div "gemma2-9b-it" at bounding box center [332, 226] width 57 height 5
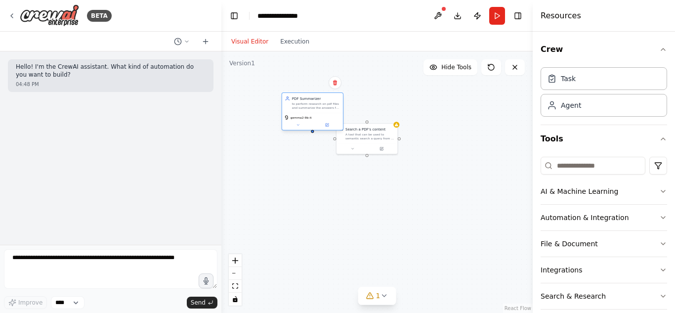
drag, startPoint x: 334, startPoint y: 227, endPoint x: 333, endPoint y: 100, distance: 127.0
click at [333, 115] on div "gemma2-9b-it" at bounding box center [312, 117] width 57 height 5
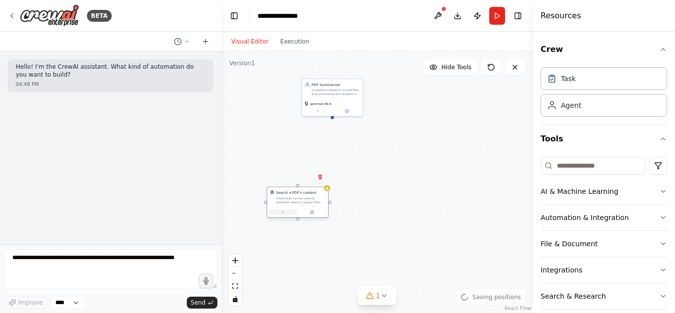
drag, startPoint x: 366, startPoint y: 143, endPoint x: 282, endPoint y: 214, distance: 109.7
click at [282, 214] on div at bounding box center [297, 212] width 61 height 10
drag, startPoint x: 287, startPoint y: 185, endPoint x: 335, endPoint y: 122, distance: 79.1
click at [335, 122] on div "Search a PDF's content A tool that can be used to semantic search a query from …" at bounding box center [376, 181] width 311 height 261
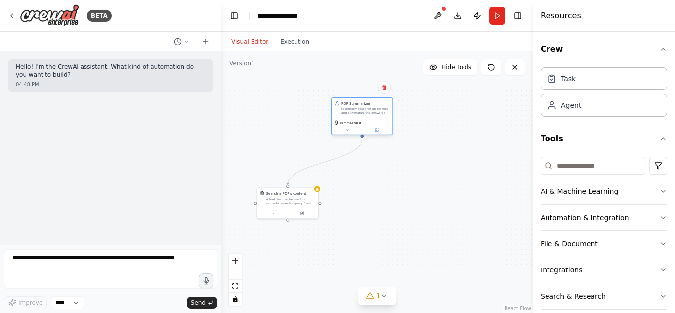
drag, startPoint x: 342, startPoint y: 91, endPoint x: 372, endPoint y: 110, distance: 35.3
click at [372, 110] on div "to perform research on pdf files and summarize the answers for user questions." at bounding box center [366, 111] width 48 height 8
click at [275, 212] on button at bounding box center [273, 212] width 28 height 6
click at [312, 300] on span "AWS Bedrock - cohere.embed-multilingual-v3" at bounding box center [306, 300] width 74 height 5
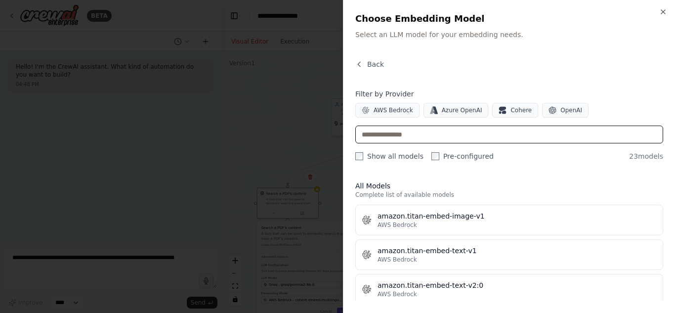
click at [446, 130] on input "text" at bounding box center [509, 135] width 308 height 18
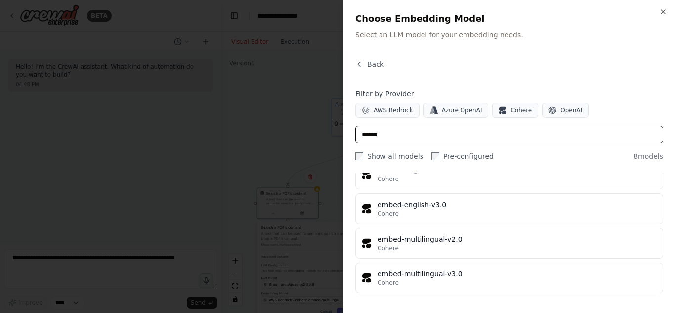
scroll to position [173, 0]
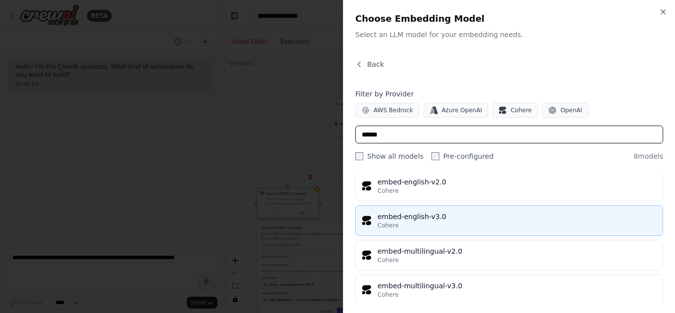
type input "******"
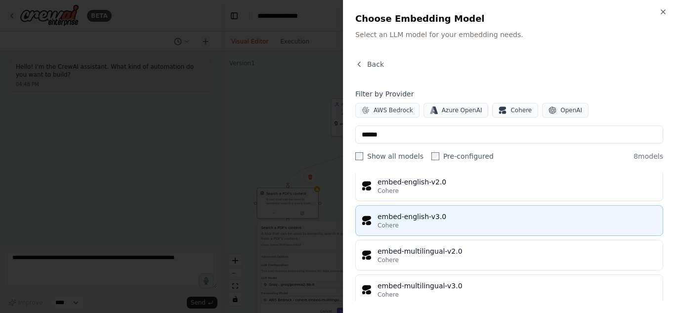
click at [421, 217] on div "embed-english-v3.0" at bounding box center [517, 217] width 279 height 10
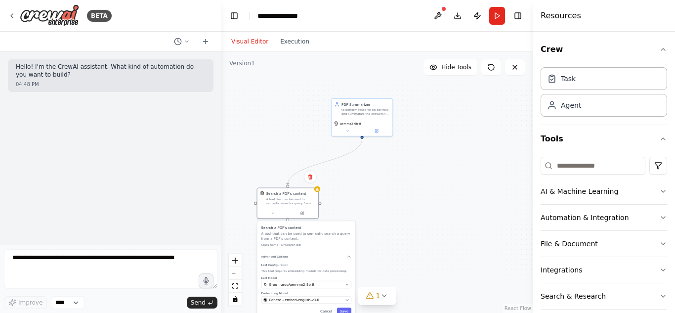
click at [427, 193] on div ".deletable-edge-delete-btn { width: 20px; height: 20px; border: 0px solid #ffff…" at bounding box center [376, 181] width 311 height 261
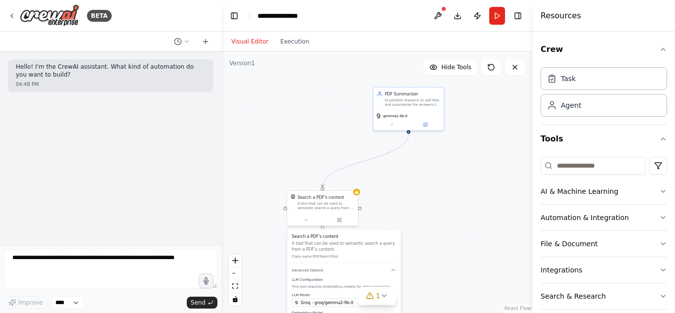
drag, startPoint x: 387, startPoint y: 184, endPoint x: 442, endPoint y: 186, distance: 55.4
click at [442, 186] on div ".deletable-edge-delete-btn { width: 20px; height: 20px; border: 0px solid #ffff…" at bounding box center [376, 181] width 311 height 261
click at [383, 297] on icon at bounding box center [384, 296] width 8 height 8
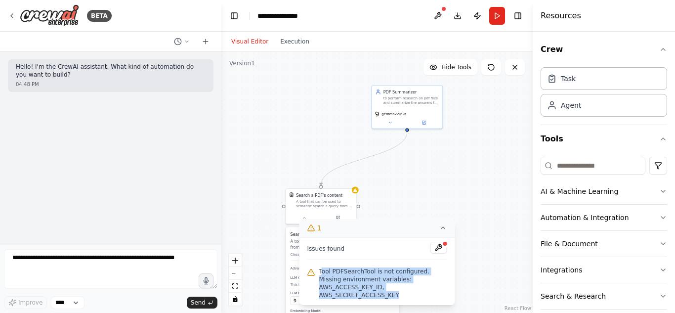
drag, startPoint x: 323, startPoint y: 280, endPoint x: 393, endPoint y: 295, distance: 71.6
click at [393, 295] on span "Tool PDFSearchTool is not configured. Missing environment variables: AWS_ACCESS…" at bounding box center [383, 283] width 128 height 32
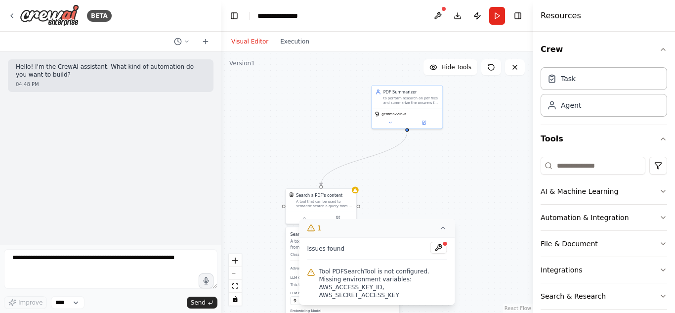
click at [432, 218] on div ".deletable-edge-delete-btn { width: 20px; height: 20px; border: 0px solid #ffff…" at bounding box center [376, 181] width 311 height 261
click at [448, 237] on button "1" at bounding box center [378, 228] width 156 height 18
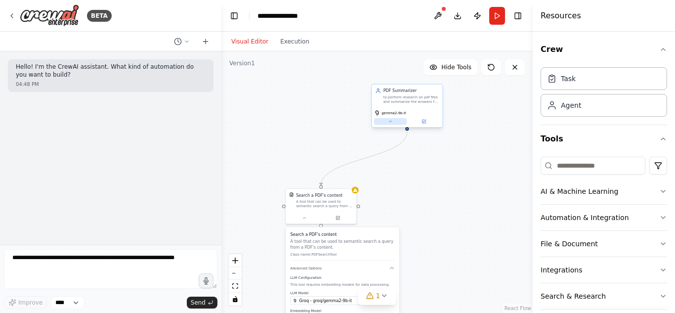
click at [390, 125] on button at bounding box center [390, 121] width 33 height 7
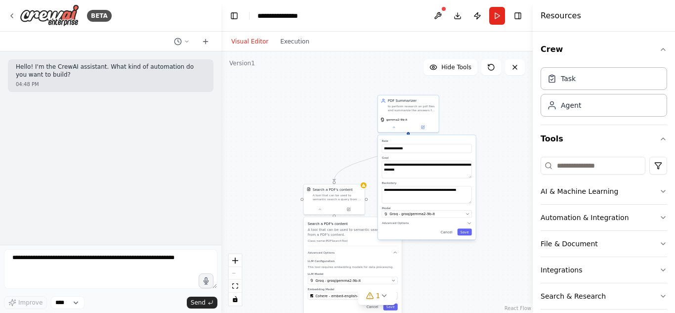
click at [488, 95] on div ".deletable-edge-delete-btn { width: 20px; height: 20px; border: 0px solid #ffff…" at bounding box center [376, 181] width 311 height 261
click at [463, 230] on button "Save" at bounding box center [465, 231] width 14 height 7
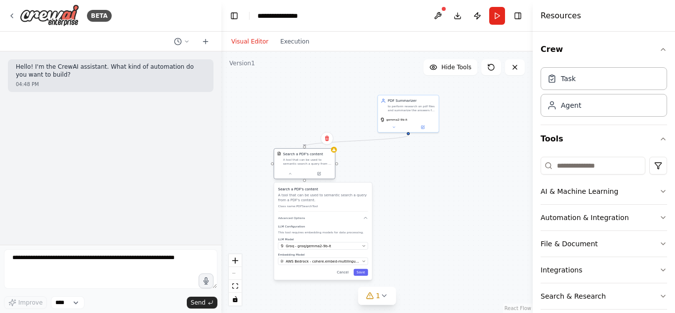
drag, startPoint x: 333, startPoint y: 204, endPoint x: 300, endPoint y: 166, distance: 50.1
click at [300, 166] on div "Search a PDF's content A tool that can be used to semantic search a query from …" at bounding box center [305, 163] width 62 height 31
click at [311, 260] on span "AWS Bedrock - cohere.embed-multilingual-v3" at bounding box center [318, 261] width 74 height 5
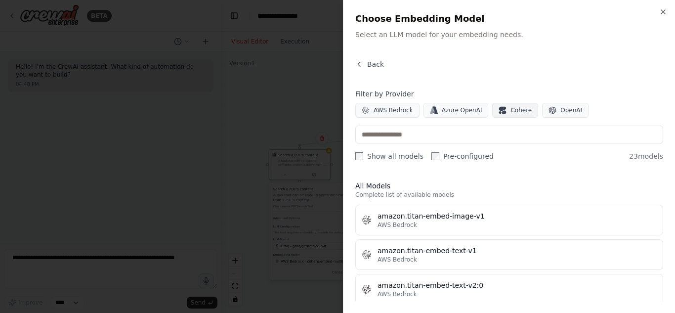
click at [511, 111] on span "Cohere" at bounding box center [521, 110] width 21 height 8
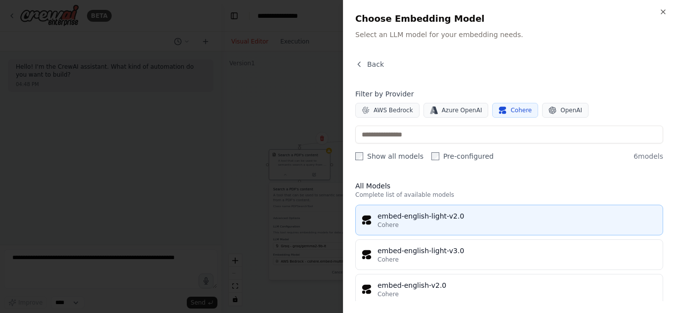
scroll to position [115, 0]
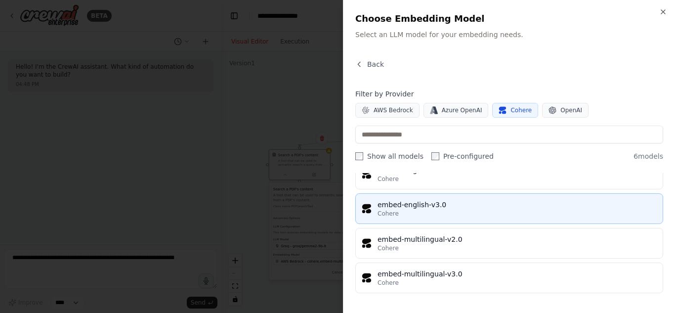
click at [421, 219] on button "embed-english-v3.0 Cohere" at bounding box center [509, 208] width 308 height 31
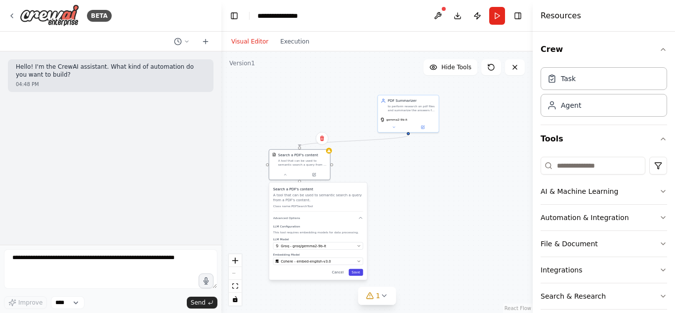
click at [356, 273] on button "Save" at bounding box center [356, 272] width 14 height 7
click at [287, 174] on icon at bounding box center [285, 174] width 4 height 4
click at [416, 187] on div ".deletable-edge-delete-btn { width: 20px; height: 20px; border: 0px solid #ffff…" at bounding box center [376, 181] width 311 height 261
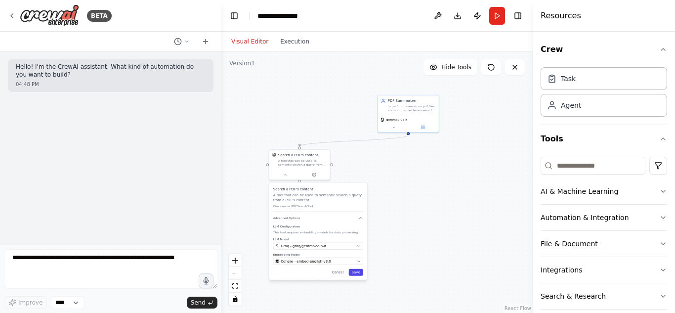
click at [358, 273] on button "Save" at bounding box center [356, 272] width 14 height 7
click at [296, 38] on button "Execution" at bounding box center [294, 42] width 41 height 12
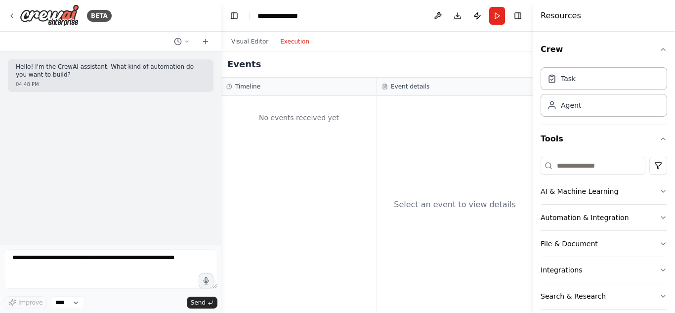
click at [300, 40] on button "Execution" at bounding box center [294, 42] width 41 height 12
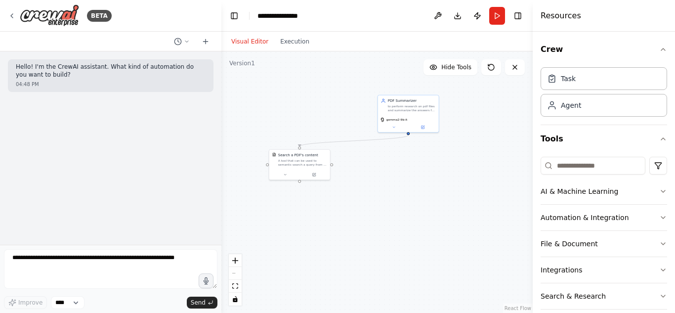
click at [245, 46] on button "Visual Editor" at bounding box center [249, 42] width 49 height 12
click at [401, 113] on div "PDF Summarizer to perform research on pdf files and summarize the answers for u…" at bounding box center [408, 104] width 61 height 20
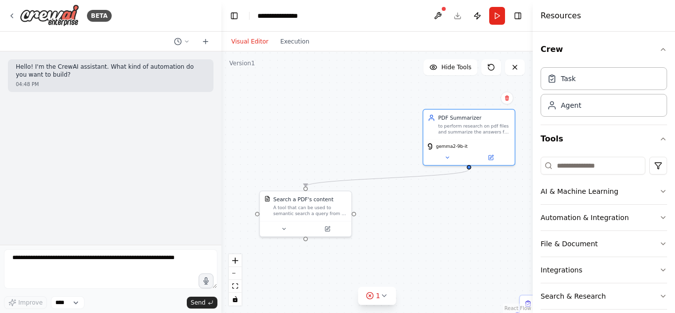
drag, startPoint x: 397, startPoint y: 167, endPoint x: 403, endPoint y: 236, distance: 69.4
click at [403, 236] on div ".deletable-edge-delete-btn { width: 20px; height: 20px; border: 0px solid #ffff…" at bounding box center [376, 181] width 311 height 261
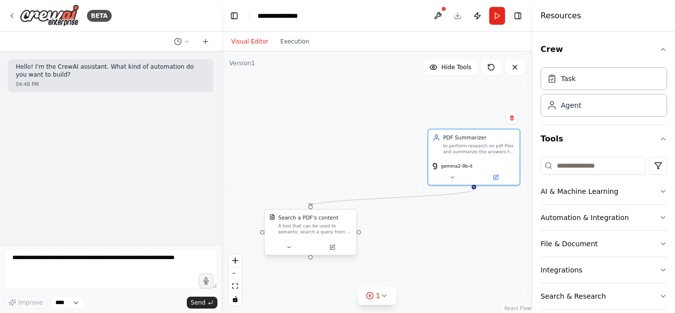
click at [320, 220] on div "Search a PDF's content" at bounding box center [308, 217] width 60 height 7
click at [499, 15] on button "Run" at bounding box center [497, 16] width 16 height 18
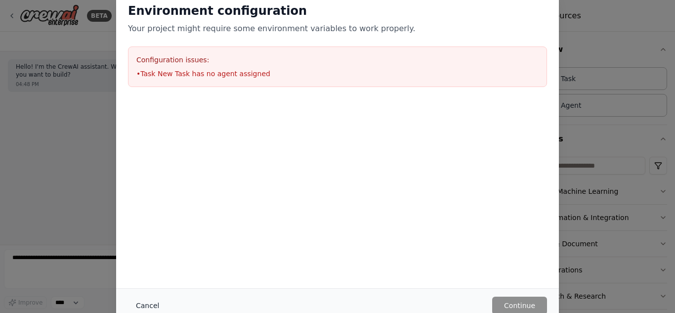
click at [146, 303] on button "Cancel" at bounding box center [147, 306] width 39 height 18
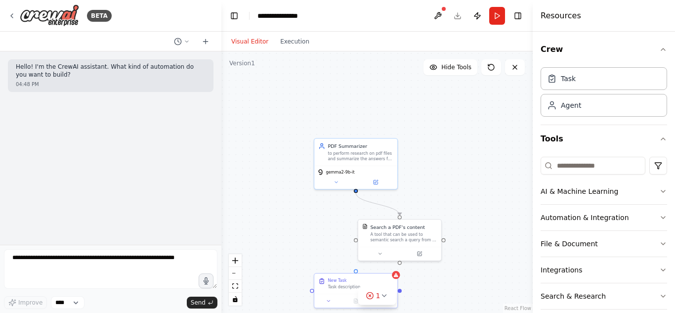
drag, startPoint x: 398, startPoint y: 164, endPoint x: 327, endPoint y: 81, distance: 109.7
click at [327, 81] on div ".deletable-edge-delete-btn { width: 20px; height: 20px; border: 0px solid #ffff…" at bounding box center [376, 181] width 311 height 261
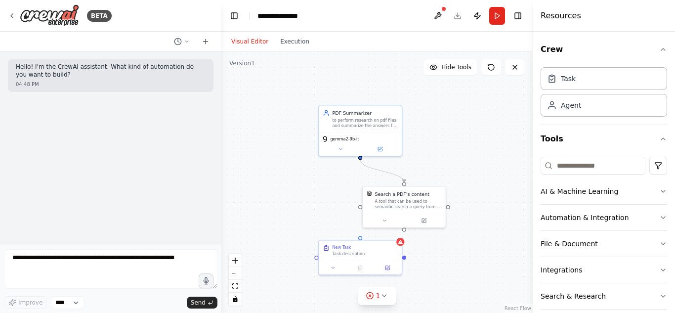
drag, startPoint x: 327, startPoint y: 81, endPoint x: 332, endPoint y: 47, distance: 34.0
click at [332, 47] on div "Visual Editor Execution Version 1 Hide Tools .deletable-edge-delete-btn { width…" at bounding box center [376, 172] width 311 height 281
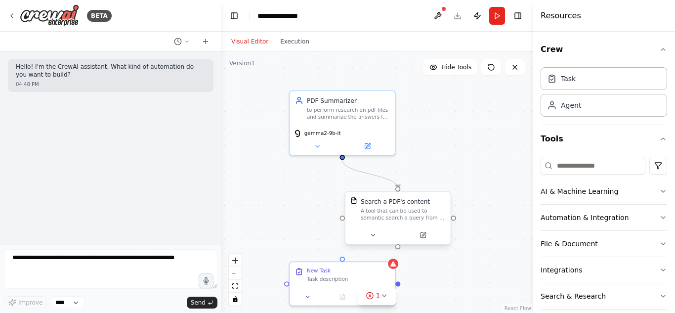
click at [381, 214] on div "A tool that can be used to semantic search a query from a PDF's content." at bounding box center [403, 215] width 85 height 14
click at [497, 16] on button "Run" at bounding box center [497, 16] width 16 height 18
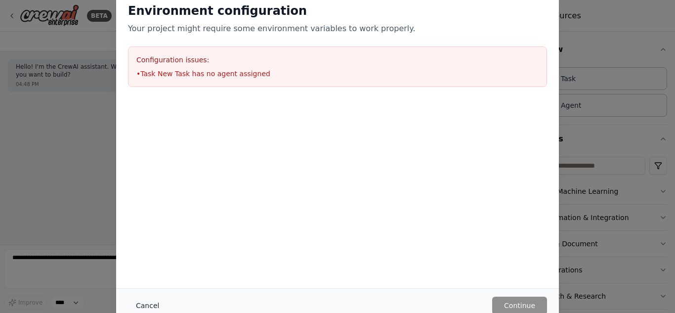
click at [136, 307] on button "Cancel" at bounding box center [147, 306] width 39 height 18
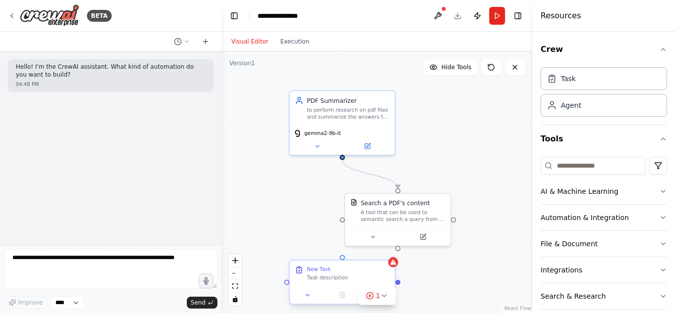
click at [369, 278] on div "Task description" at bounding box center [348, 277] width 83 height 7
click at [389, 254] on icon at bounding box center [388, 251] width 6 height 6
click at [363, 251] on button "Confirm" at bounding box center [359, 251] width 35 height 12
click at [403, 210] on div "A tool that can be used to semantic search a query from a PDF's content." at bounding box center [403, 215] width 85 height 14
click at [497, 15] on button "Run" at bounding box center [497, 16] width 16 height 18
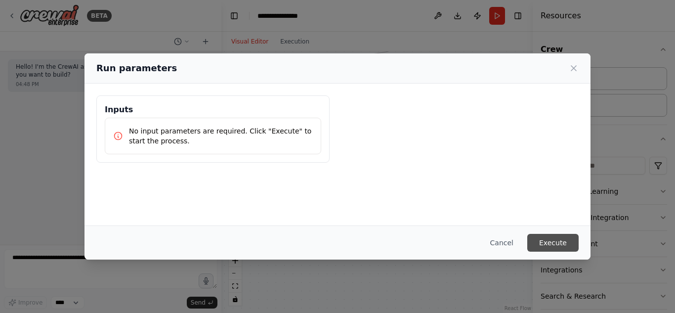
click at [547, 239] on button "Execute" at bounding box center [552, 243] width 51 height 18
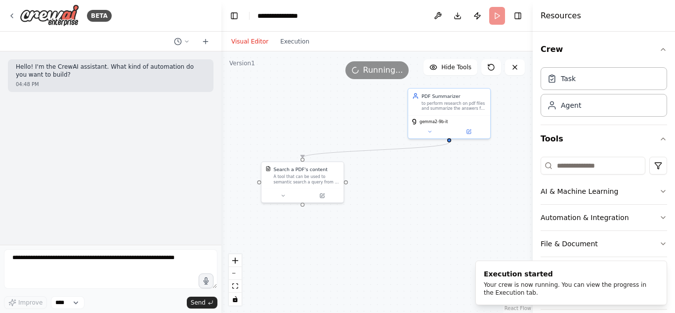
drag, startPoint x: 325, startPoint y: 182, endPoint x: 398, endPoint y: 244, distance: 96.1
click at [398, 244] on div ".deletable-edge-delete-btn { width: 20px; height: 20px; border: 0px solid #ffff…" at bounding box center [376, 181] width 311 height 261
click at [291, 45] on button "Execution" at bounding box center [294, 42] width 41 height 12
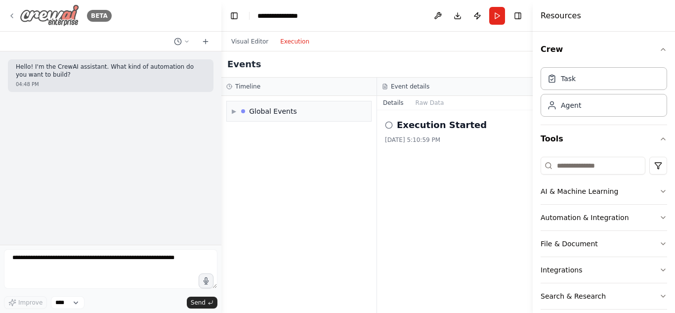
click at [14, 12] on icon at bounding box center [12, 16] width 8 height 8
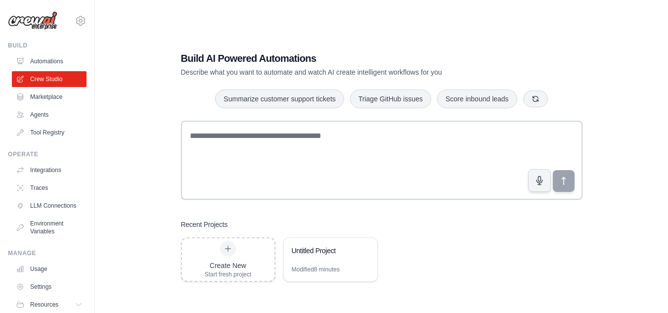
scroll to position [42, 0]
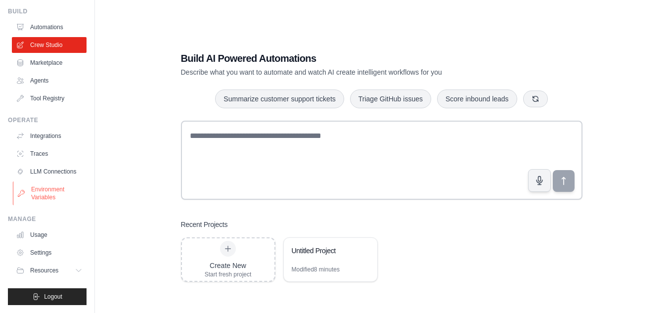
click at [44, 194] on link "Environment Variables" at bounding box center [50, 193] width 75 height 24
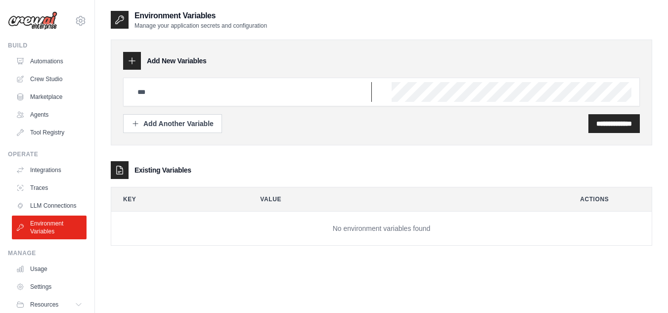
click at [170, 83] on input "text" at bounding box center [251, 92] width 240 height 20
click at [102, 48] on div "**********" at bounding box center [381, 166] width 573 height 313
click at [36, 83] on link "Crew Studio" at bounding box center [50, 79] width 75 height 16
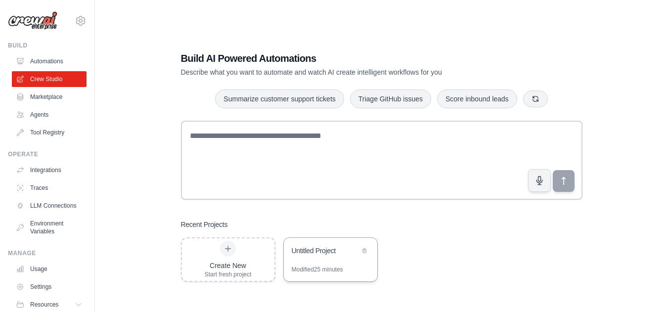
click at [336, 259] on div "Untitled Project" at bounding box center [330, 252] width 93 height 28
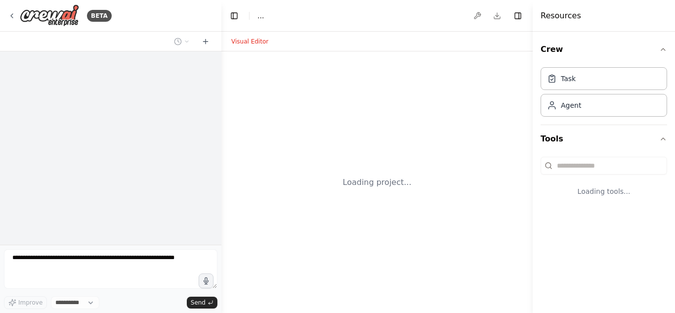
select select "****"
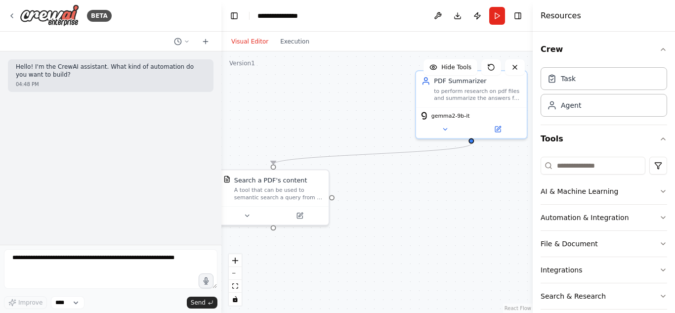
drag, startPoint x: 358, startPoint y: 142, endPoint x: 433, endPoint y: 228, distance: 114.2
click at [433, 228] on div ".deletable-edge-delete-btn { width: 20px; height: 20px; border: 0px solid #ffff…" at bounding box center [376, 181] width 311 height 261
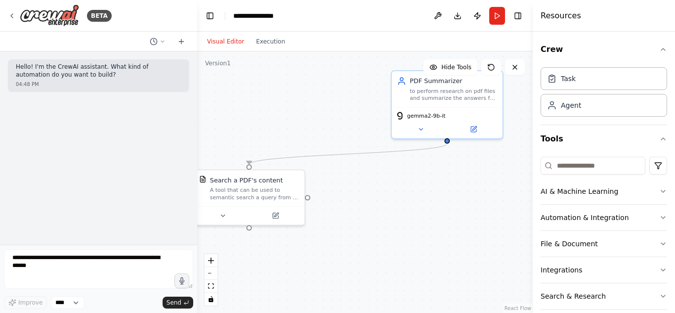
drag, startPoint x: 220, startPoint y: 138, endPoint x: 197, endPoint y: 139, distance: 23.8
click at [197, 139] on div at bounding box center [195, 156] width 4 height 313
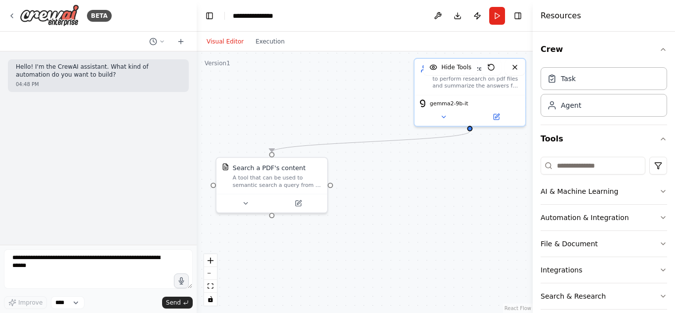
drag, startPoint x: 421, startPoint y: 204, endPoint x: 443, endPoint y: 191, distance: 26.1
click at [443, 191] on div ".deletable-edge-delete-btn { width: 20px; height: 20px; border: 0px solid #ffff…" at bounding box center [365, 181] width 336 height 261
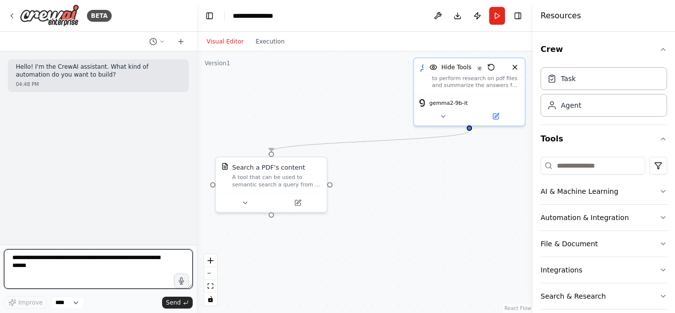
click at [111, 268] on textarea at bounding box center [98, 269] width 189 height 40
type textarea "**********"
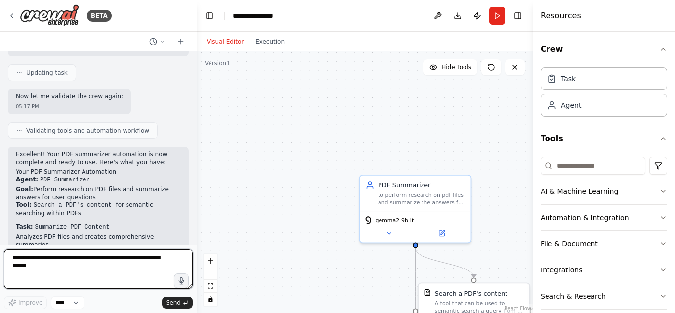
scroll to position [489, 0]
